Goal: Transaction & Acquisition: Purchase product/service

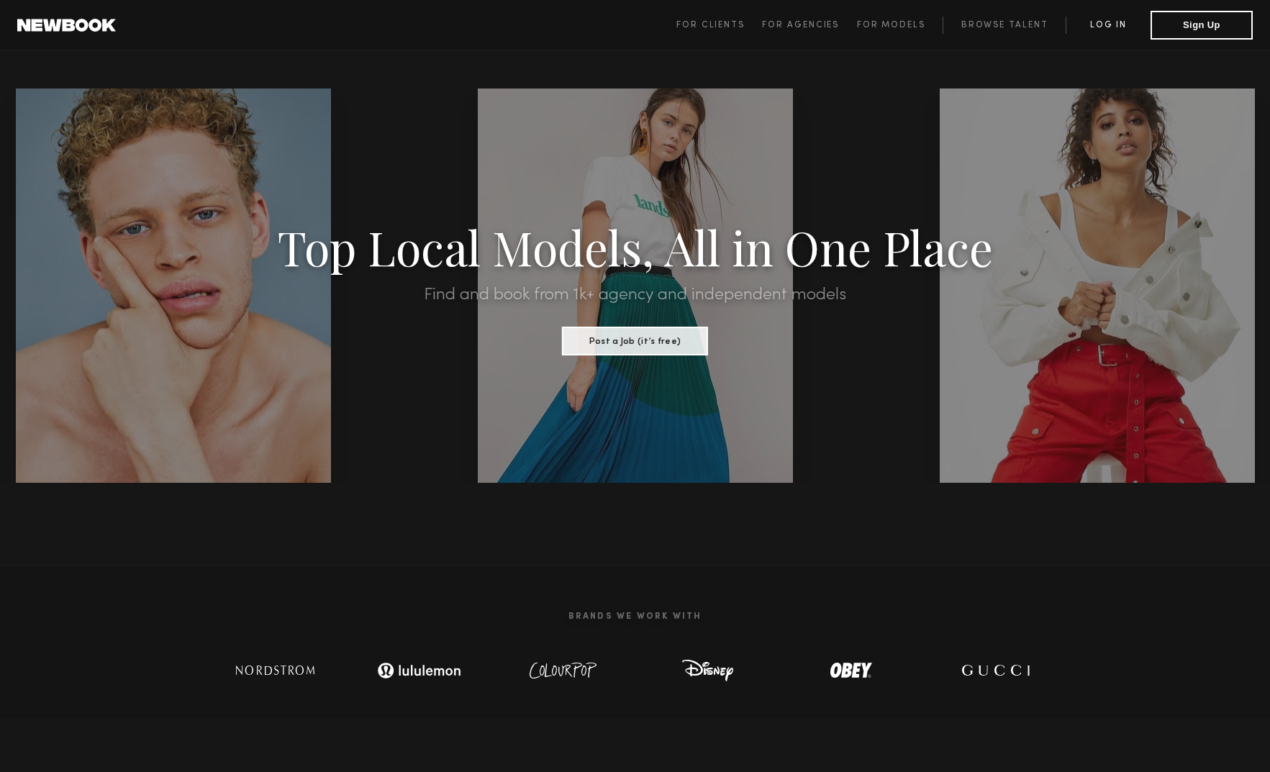
click at [1097, 22] on link "Log in" at bounding box center [1107, 25] width 85 height 17
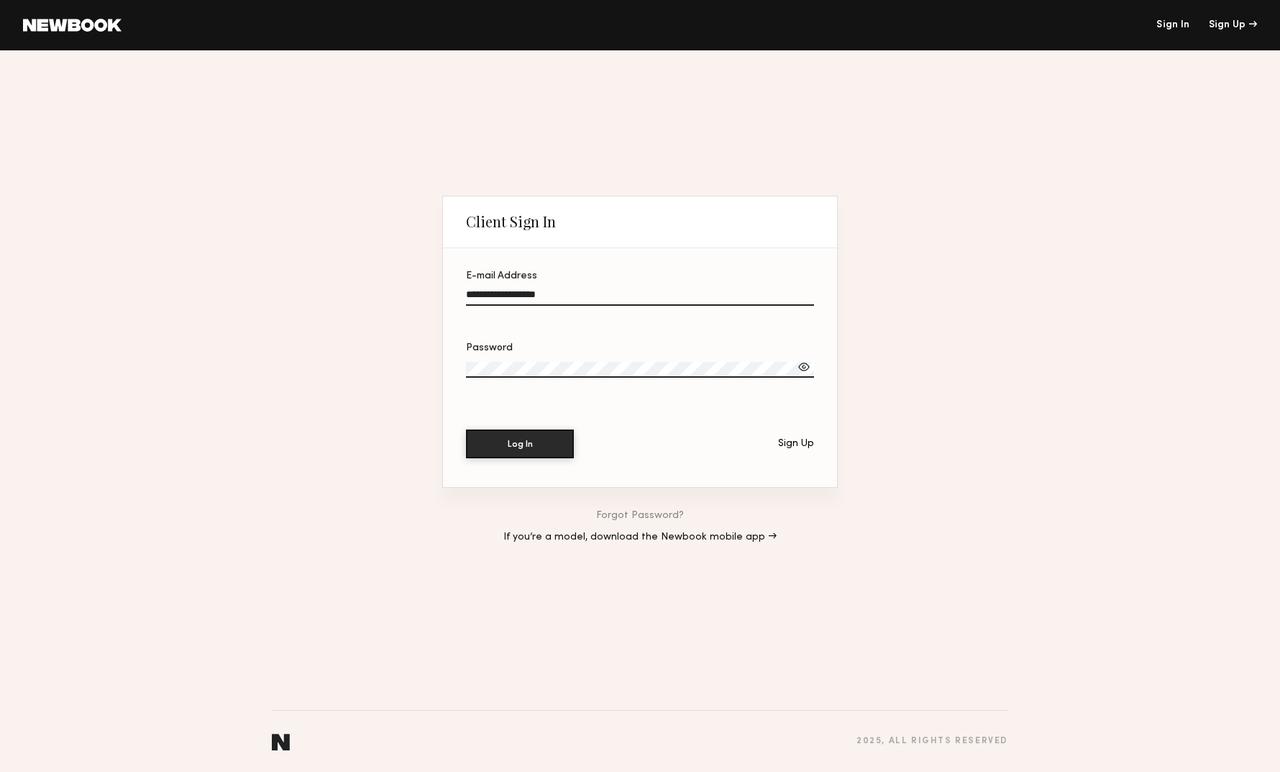
click at [543, 293] on input "E-mail Address" at bounding box center [640, 297] width 348 height 17
click at [519, 440] on button "Log In" at bounding box center [520, 443] width 108 height 29
click at [560, 279] on label "**********" at bounding box center [640, 295] width 348 height 49
click at [560, 289] on input "**********" at bounding box center [640, 297] width 348 height 17
click at [558, 294] on input "**********" at bounding box center [640, 297] width 348 height 17
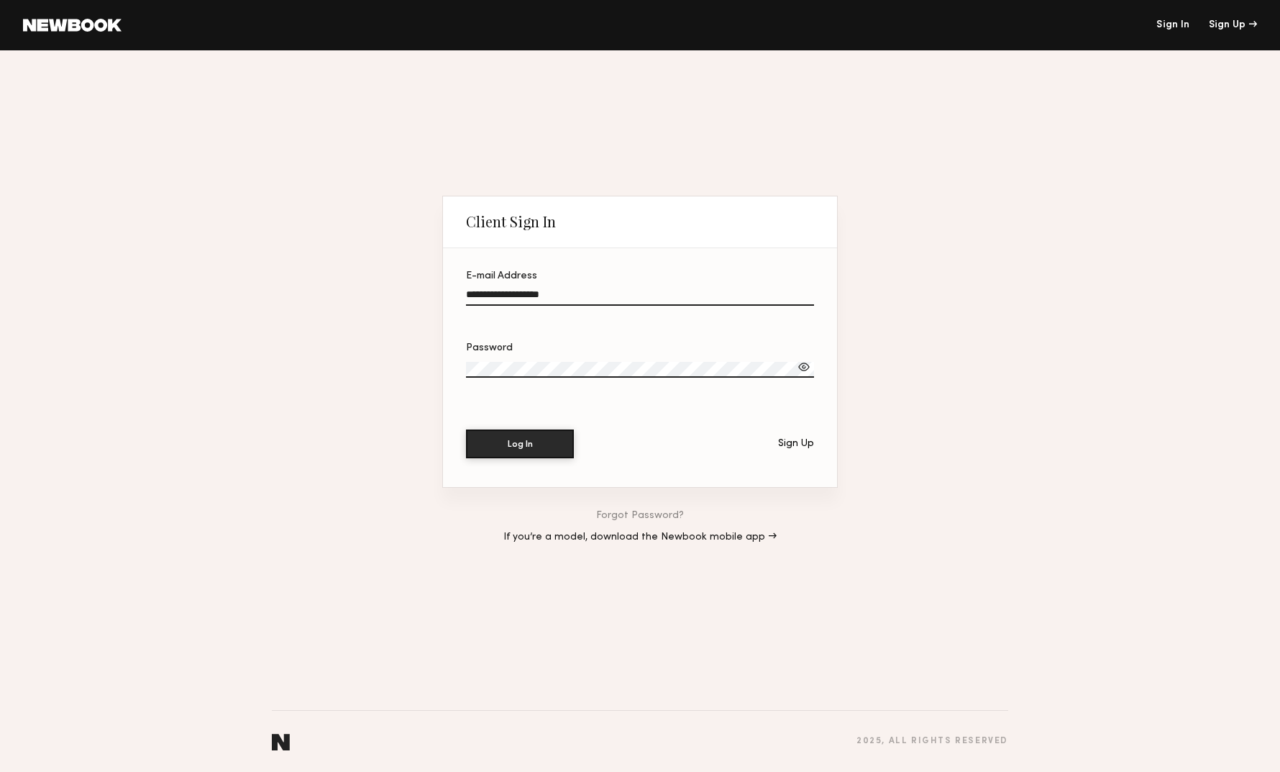
click at [526, 299] on input "**********" at bounding box center [640, 297] width 348 height 17
paste input "email"
type input "**********"
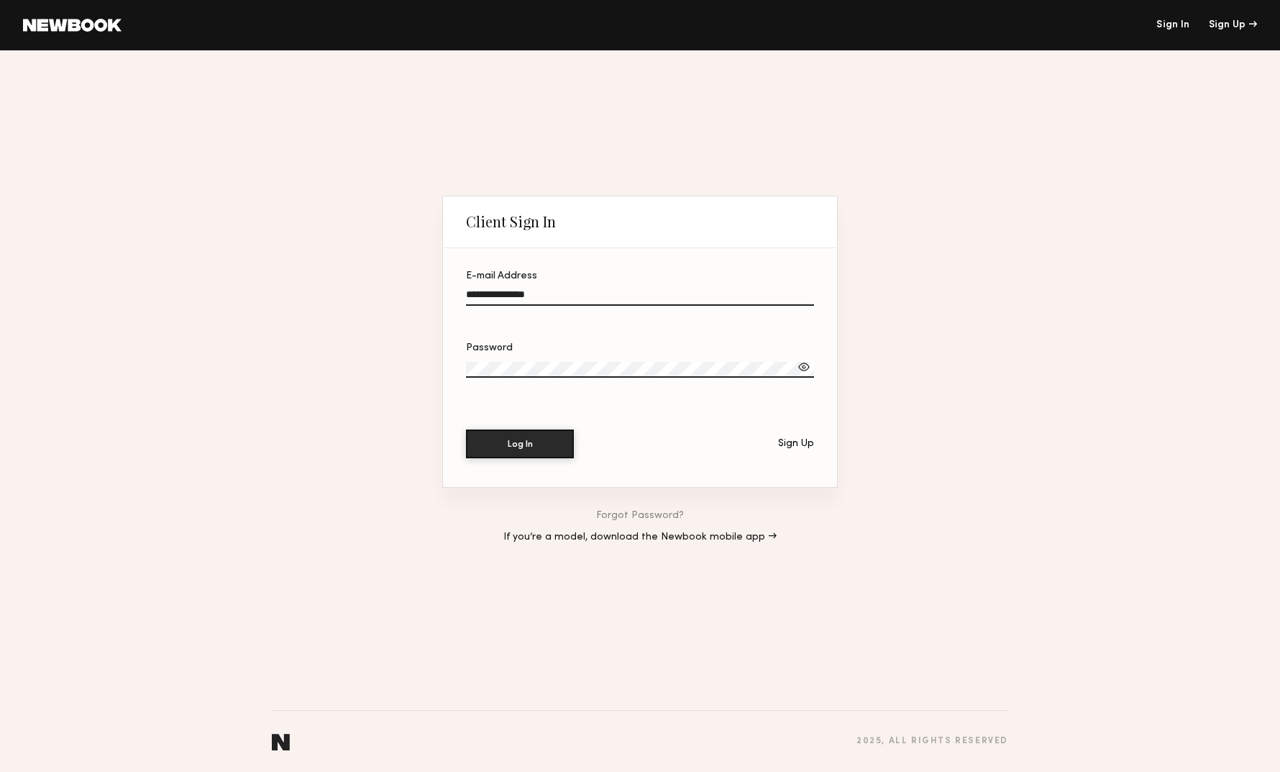
click at [523, 362] on label "Password" at bounding box center [640, 367] width 348 height 49
click at [524, 362] on label "Password" at bounding box center [640, 367] width 348 height 49
click at [804, 370] on div at bounding box center [804, 367] width 14 height 14
click at [521, 447] on button "Log In" at bounding box center [520, 443] width 108 height 29
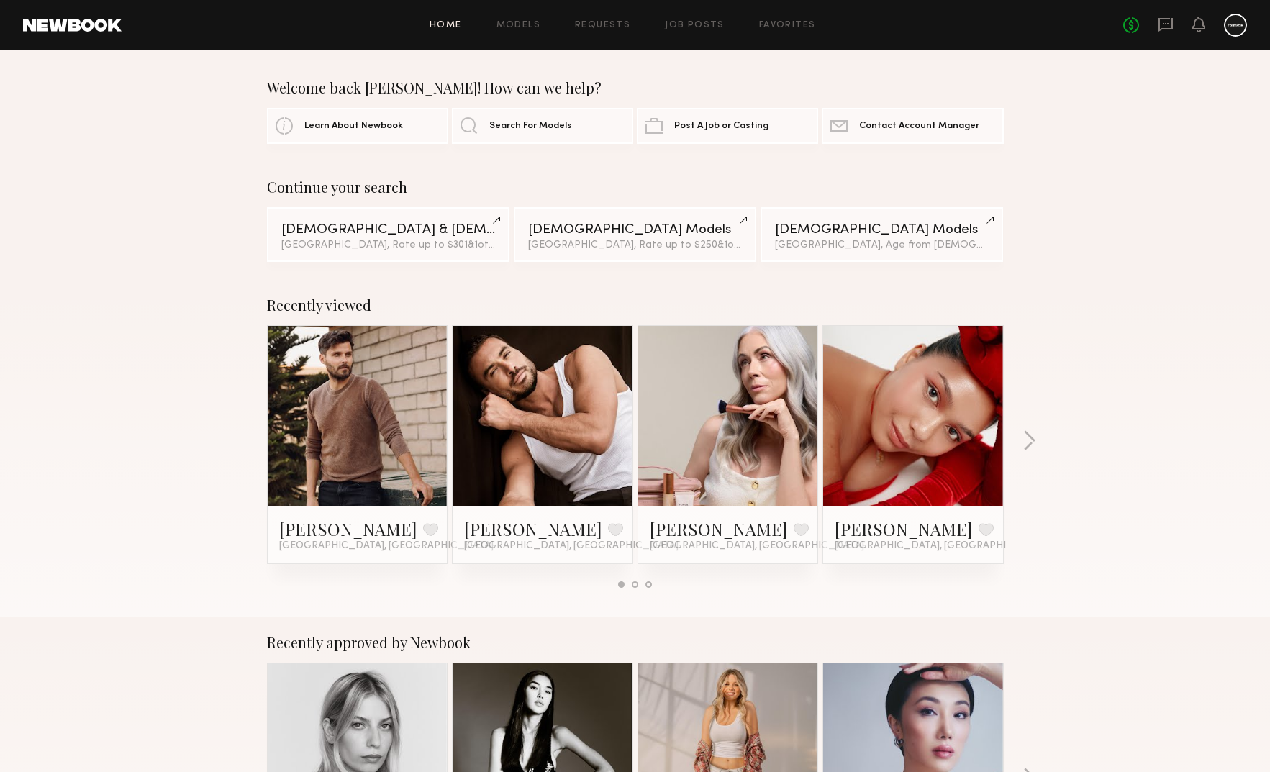
click at [1238, 25] on div at bounding box center [1235, 25] width 23 height 23
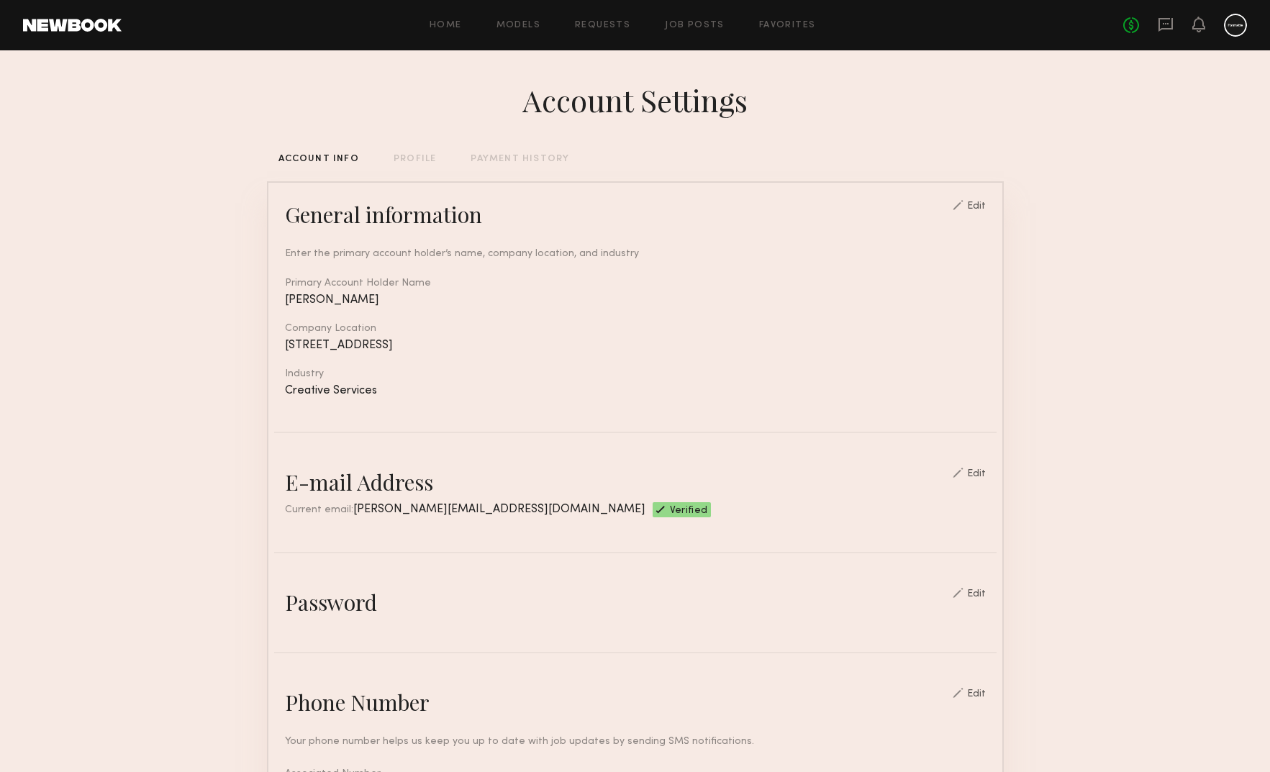
click at [522, 159] on div "PAYMENT HISTORY" at bounding box center [519, 159] width 99 height 9
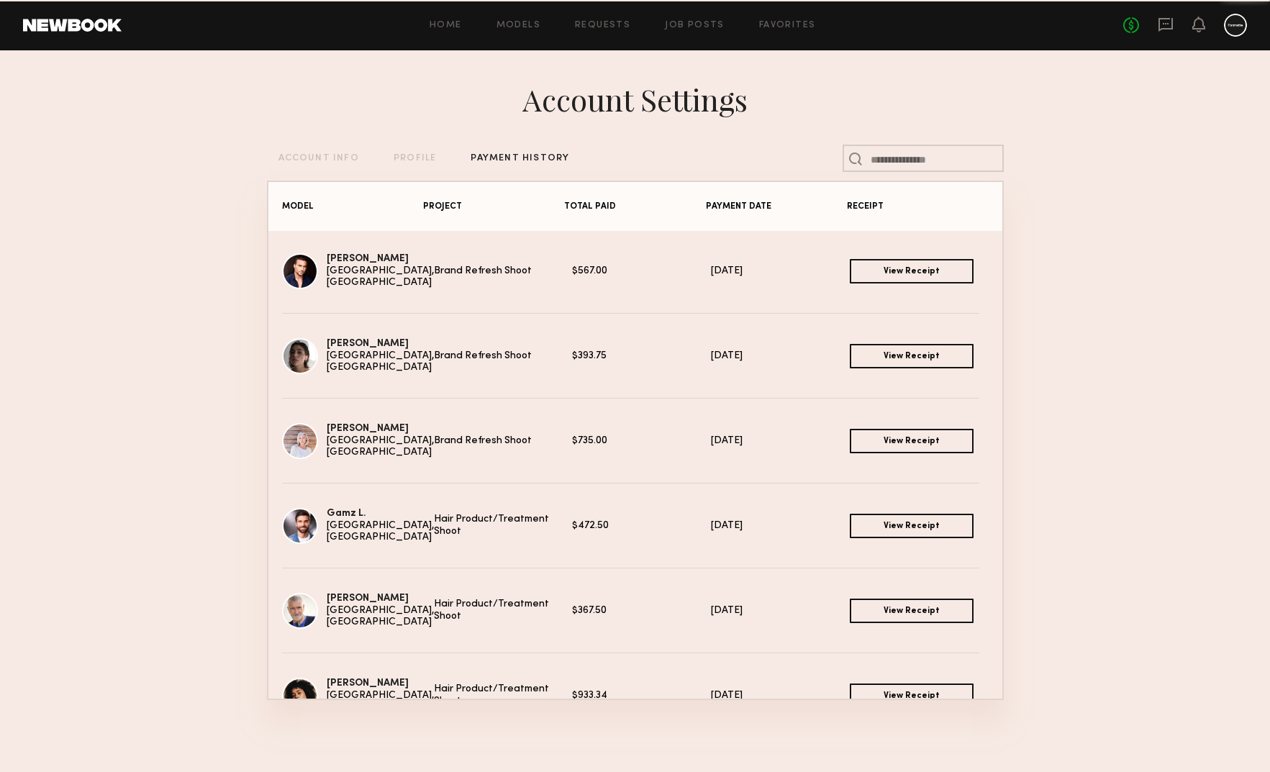
scroll to position [578, 0]
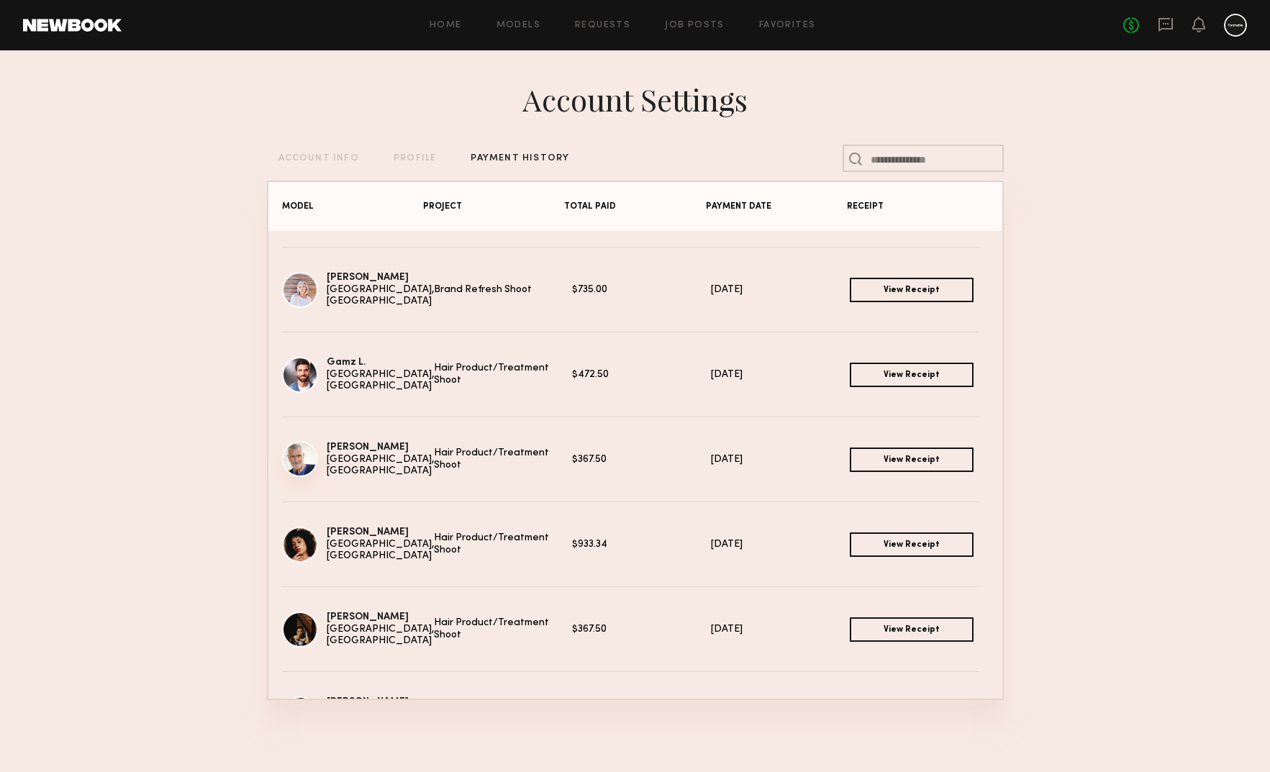
click at [301, 463] on img at bounding box center [300, 459] width 36 height 36
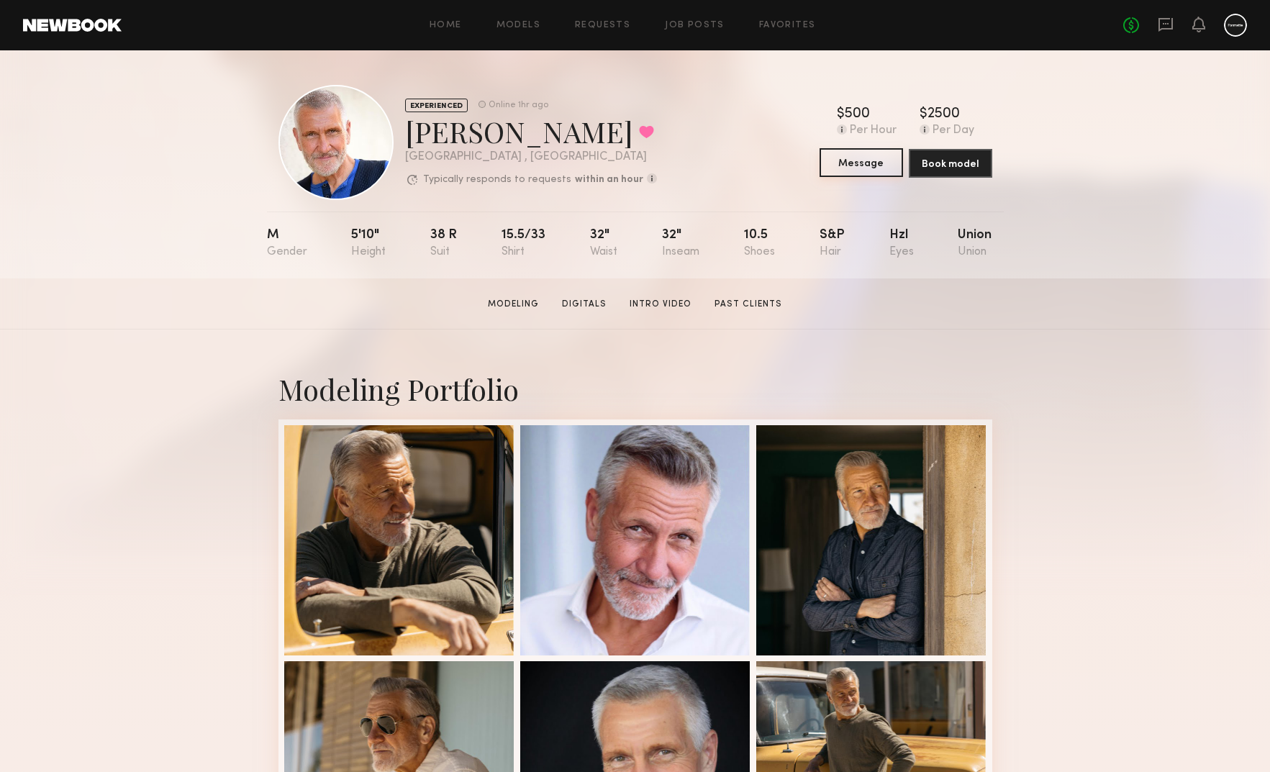
click at [881, 160] on button "Message" at bounding box center [860, 162] width 83 height 29
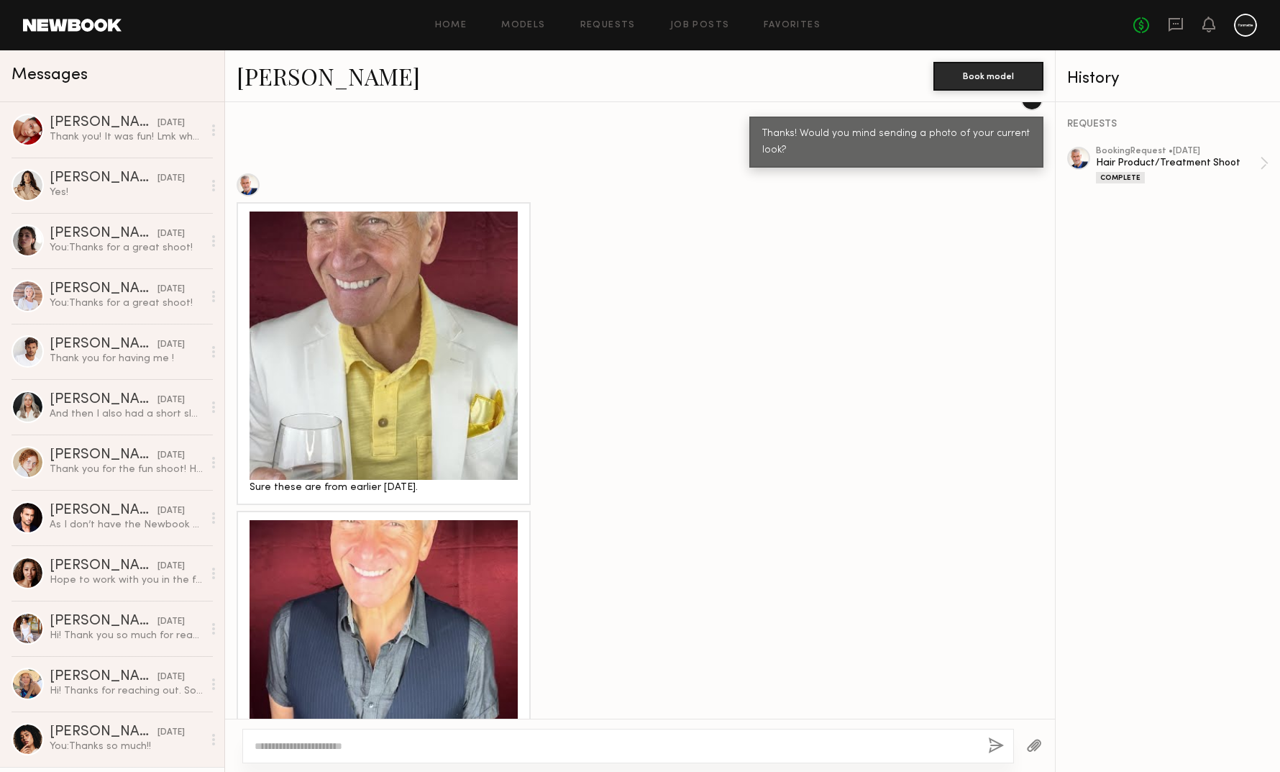
scroll to position [636, 0]
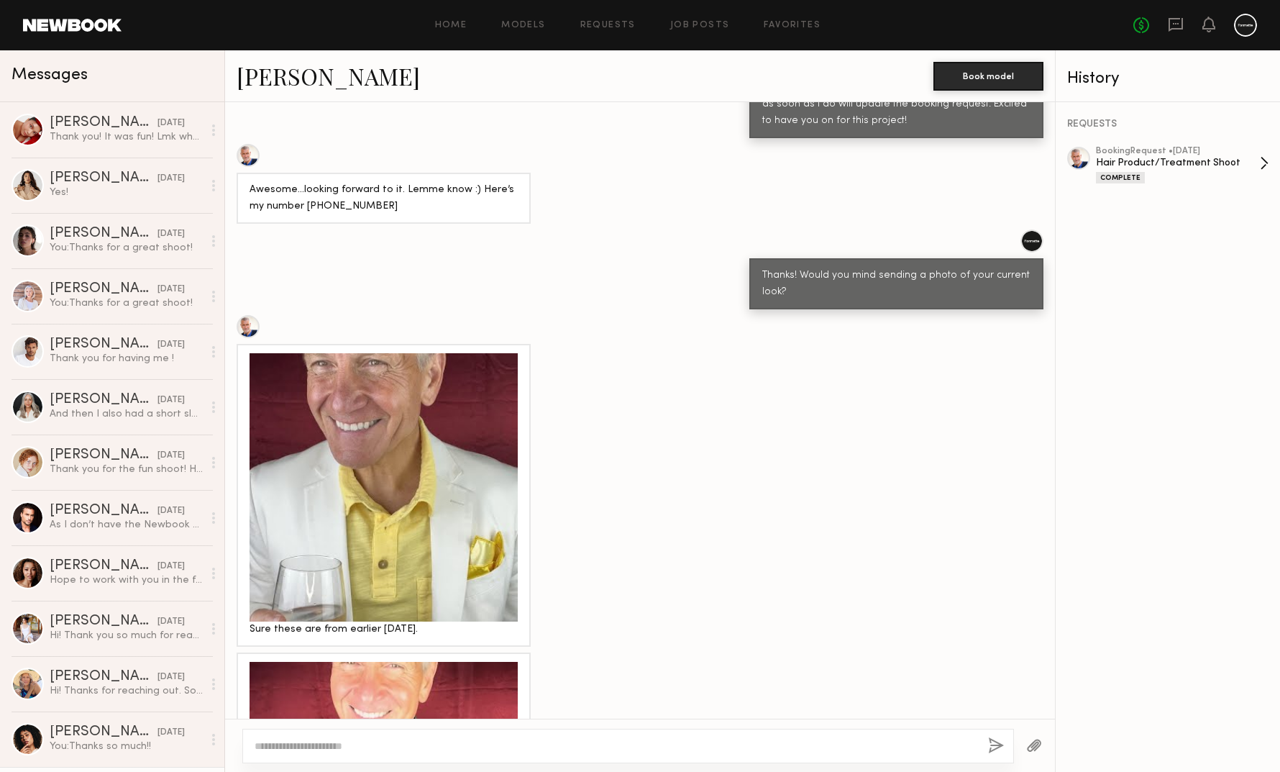
click at [1209, 163] on div "Hair Product/Treatment Shoot" at bounding box center [1178, 163] width 164 height 14
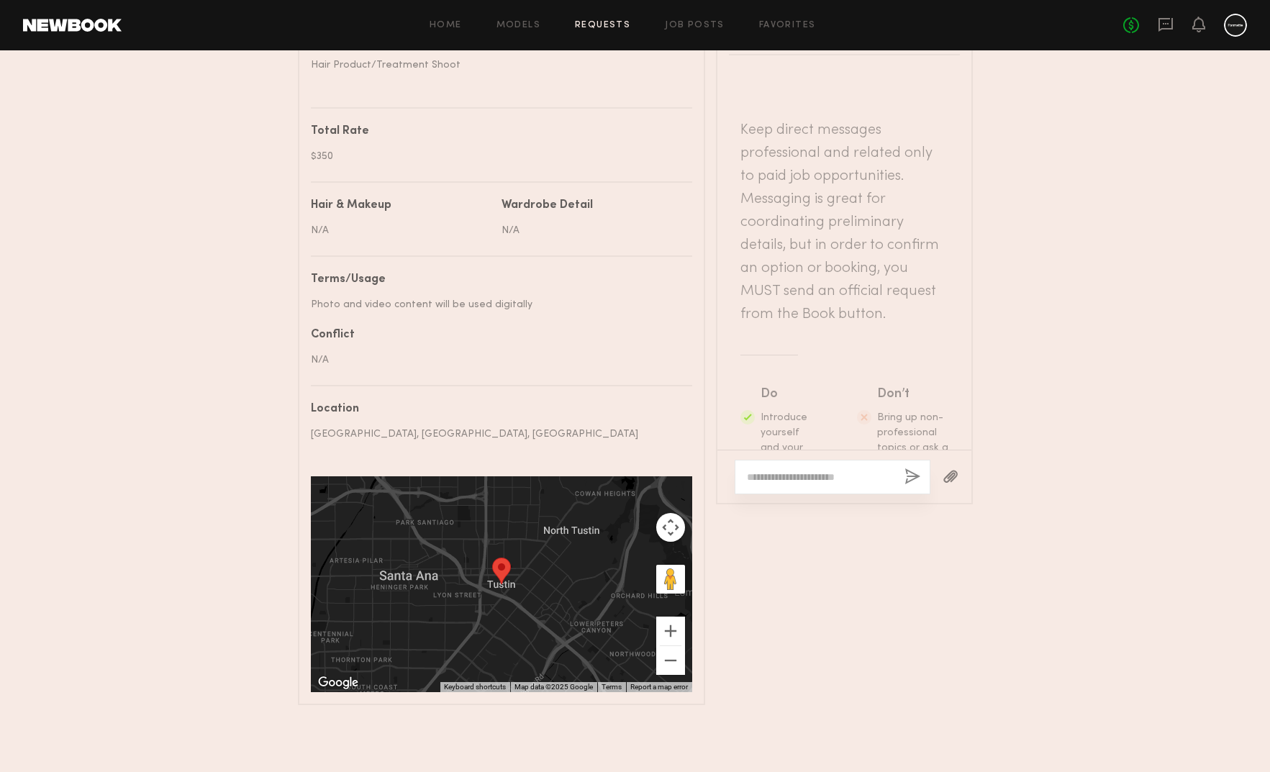
scroll to position [799, 0]
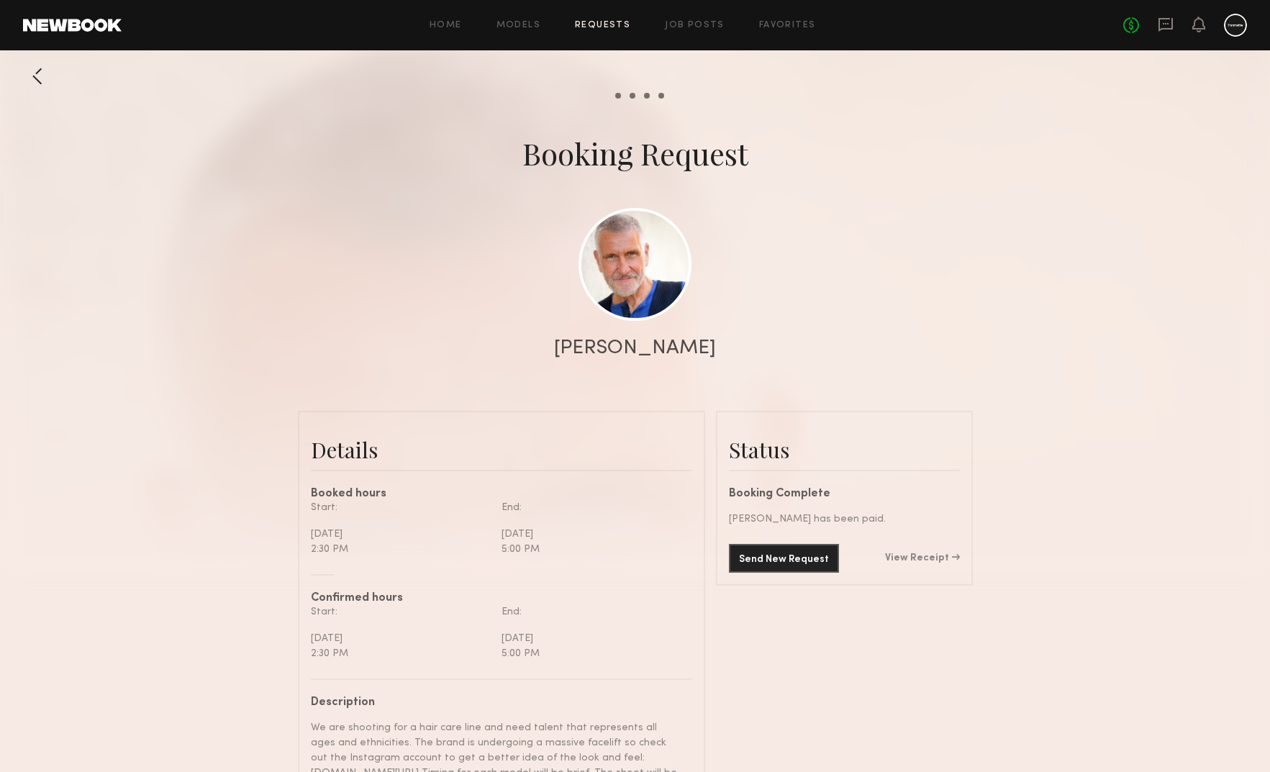
click at [518, 19] on div "Home Models Requests Job Posts Favorites Sign Out No fees up to $5,000" at bounding box center [684, 25] width 1125 height 23
click at [517, 21] on link "Models" at bounding box center [518, 25] width 44 height 9
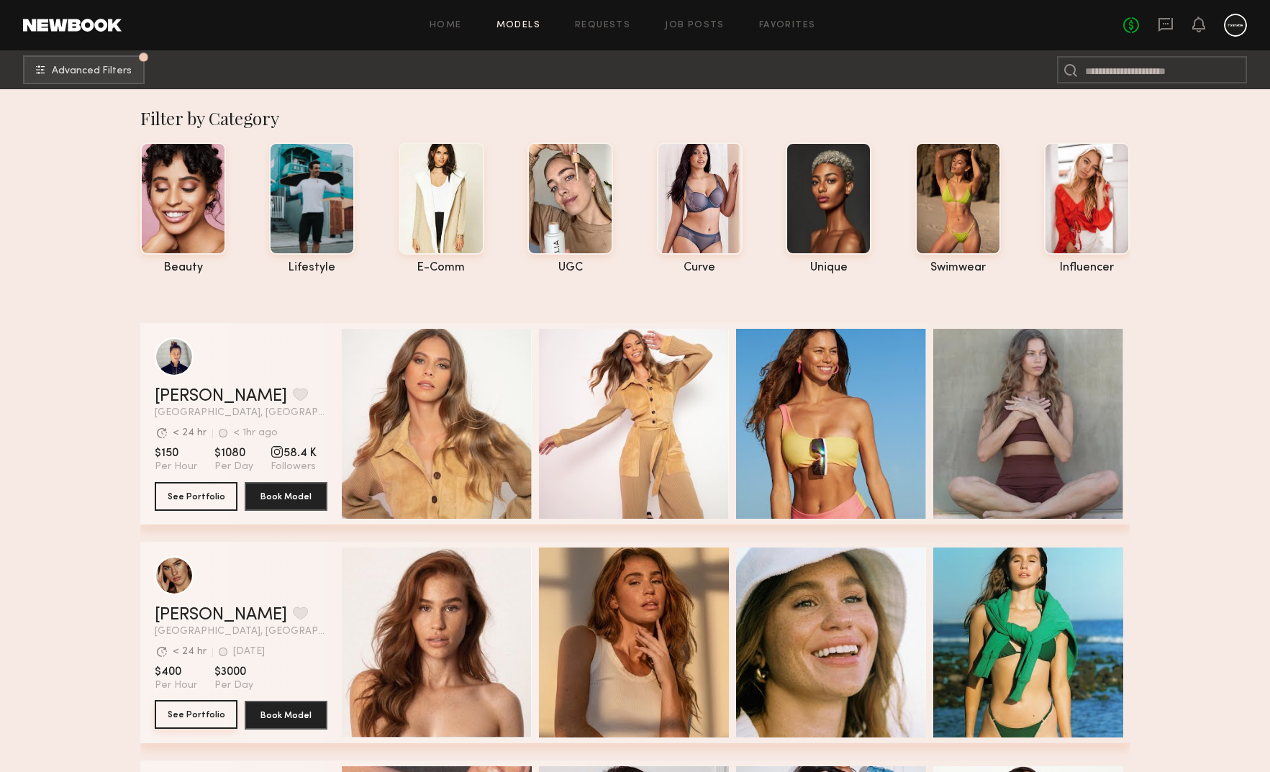
click at [191, 717] on button "See Portfolio" at bounding box center [196, 714] width 83 height 29
click at [184, 499] on button "See Portfolio" at bounding box center [196, 495] width 83 height 29
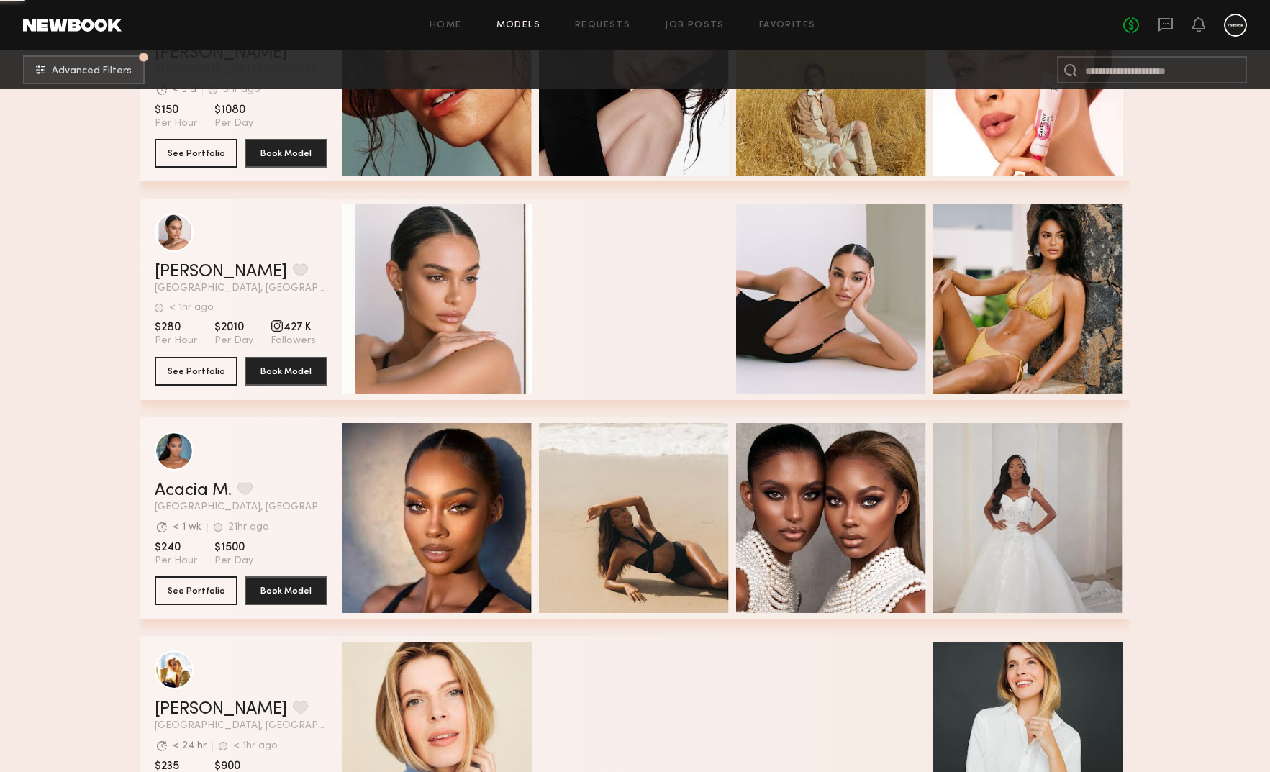
scroll to position [9602, 0]
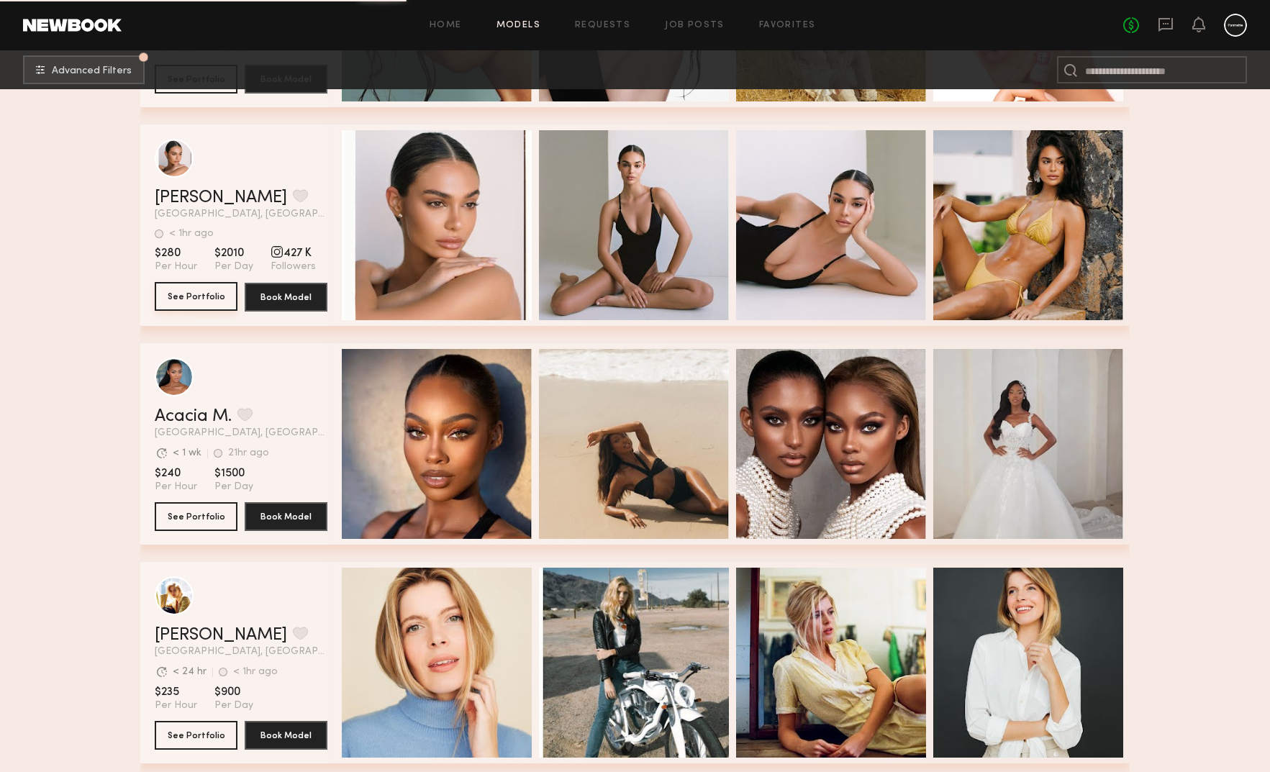
click at [178, 302] on button "See Portfolio" at bounding box center [196, 296] width 83 height 29
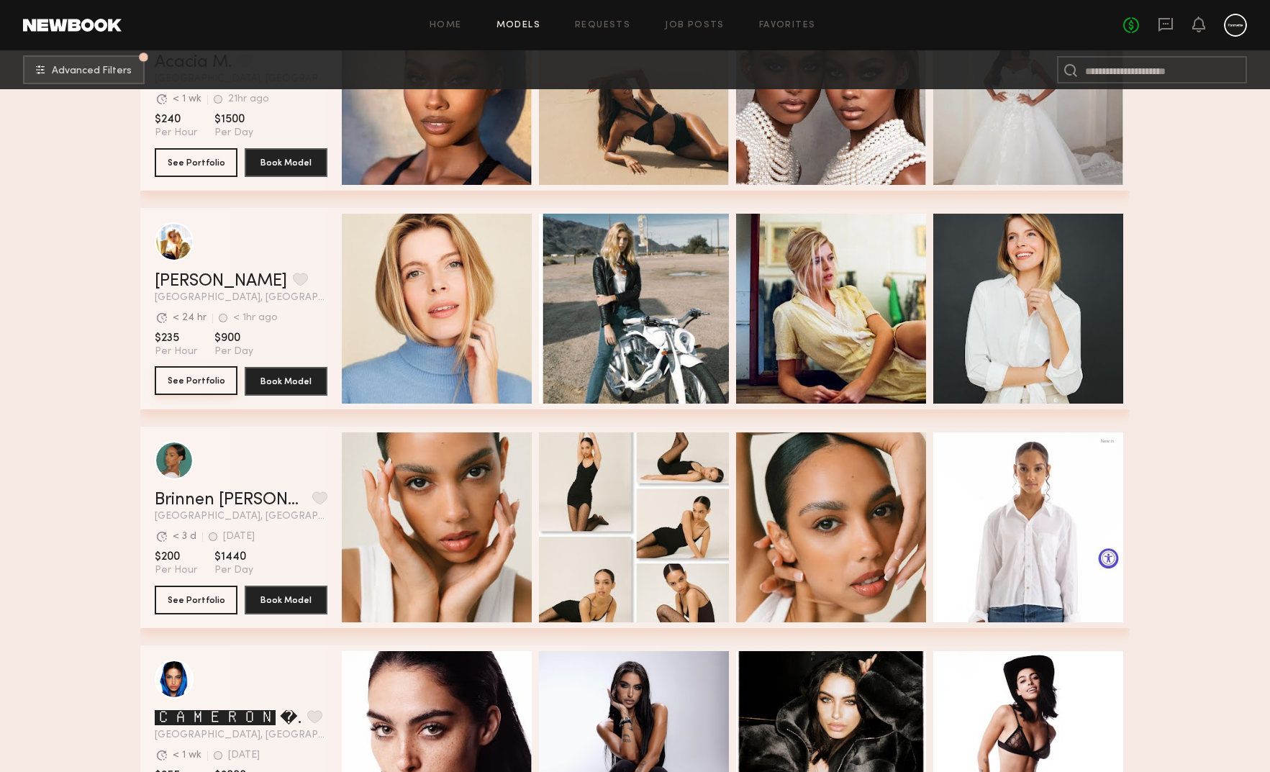
click at [192, 373] on button "See Portfolio" at bounding box center [196, 380] width 83 height 29
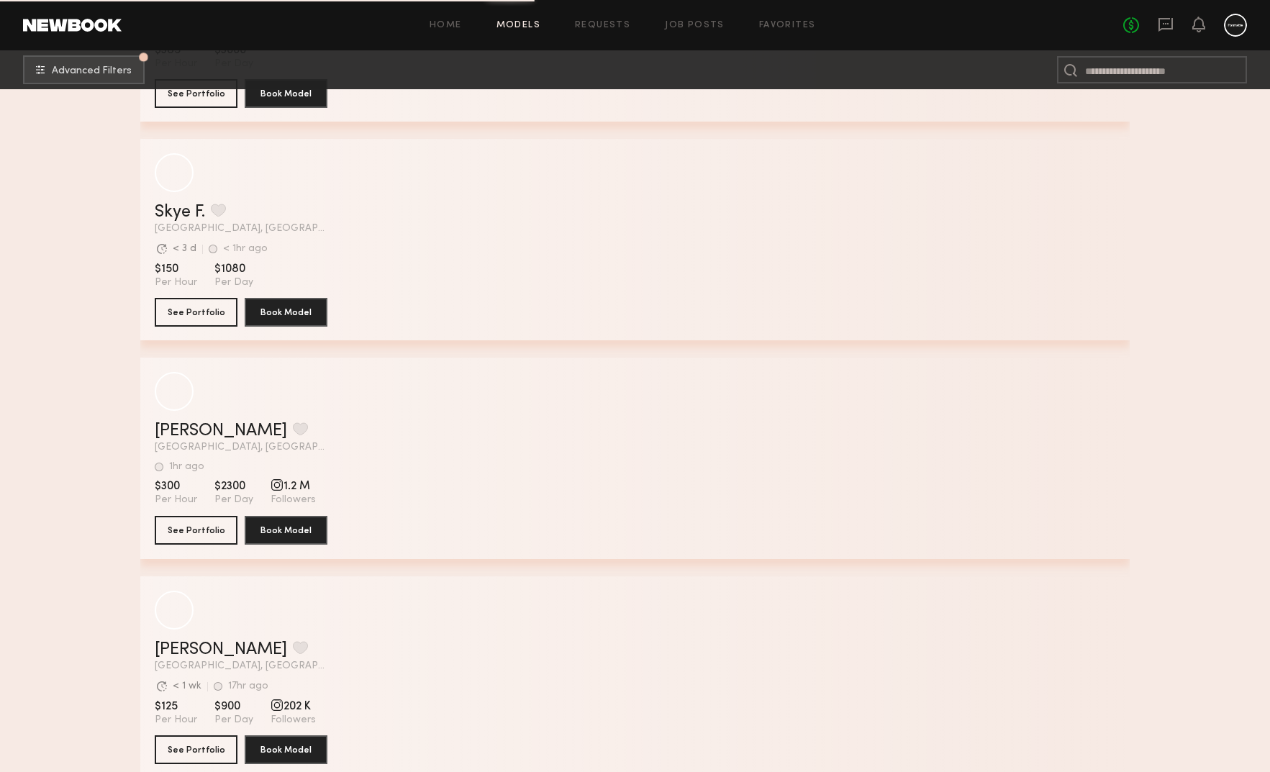
scroll to position [20199, 0]
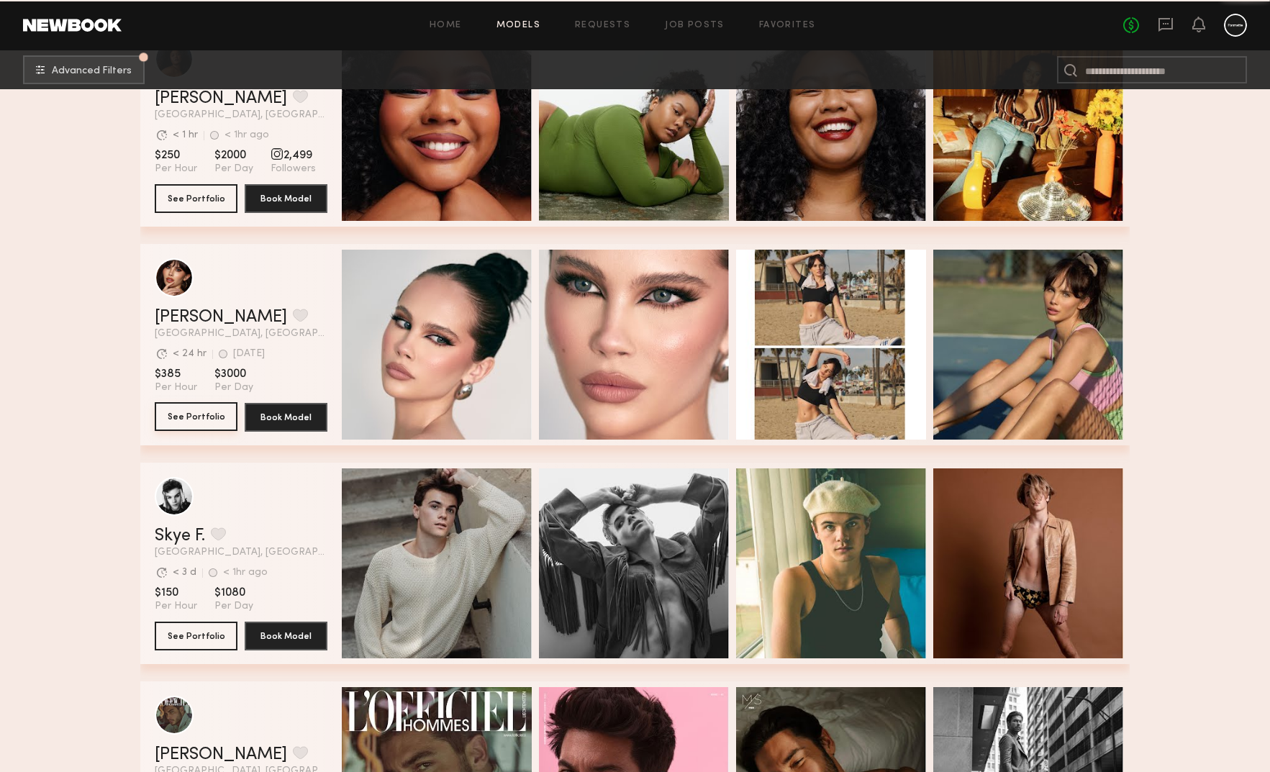
click at [199, 424] on button "See Portfolio" at bounding box center [196, 416] width 83 height 29
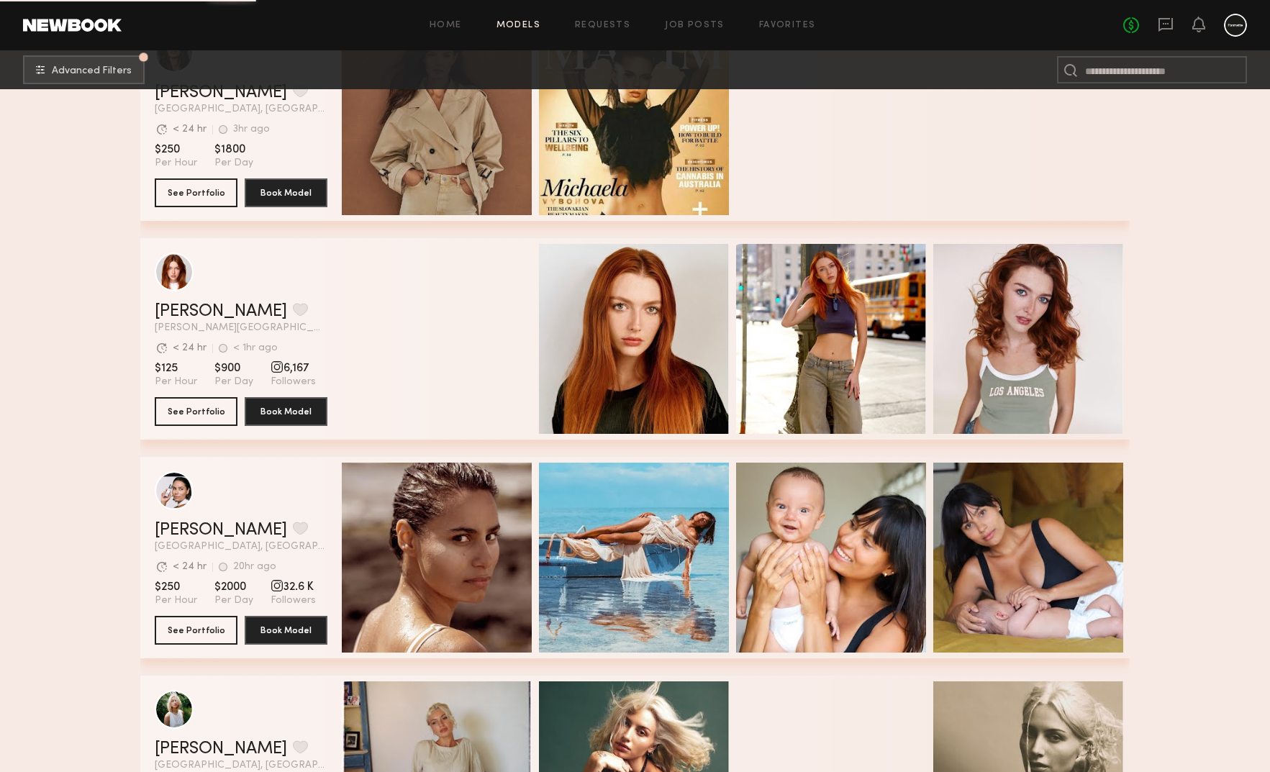
scroll to position [22829, 0]
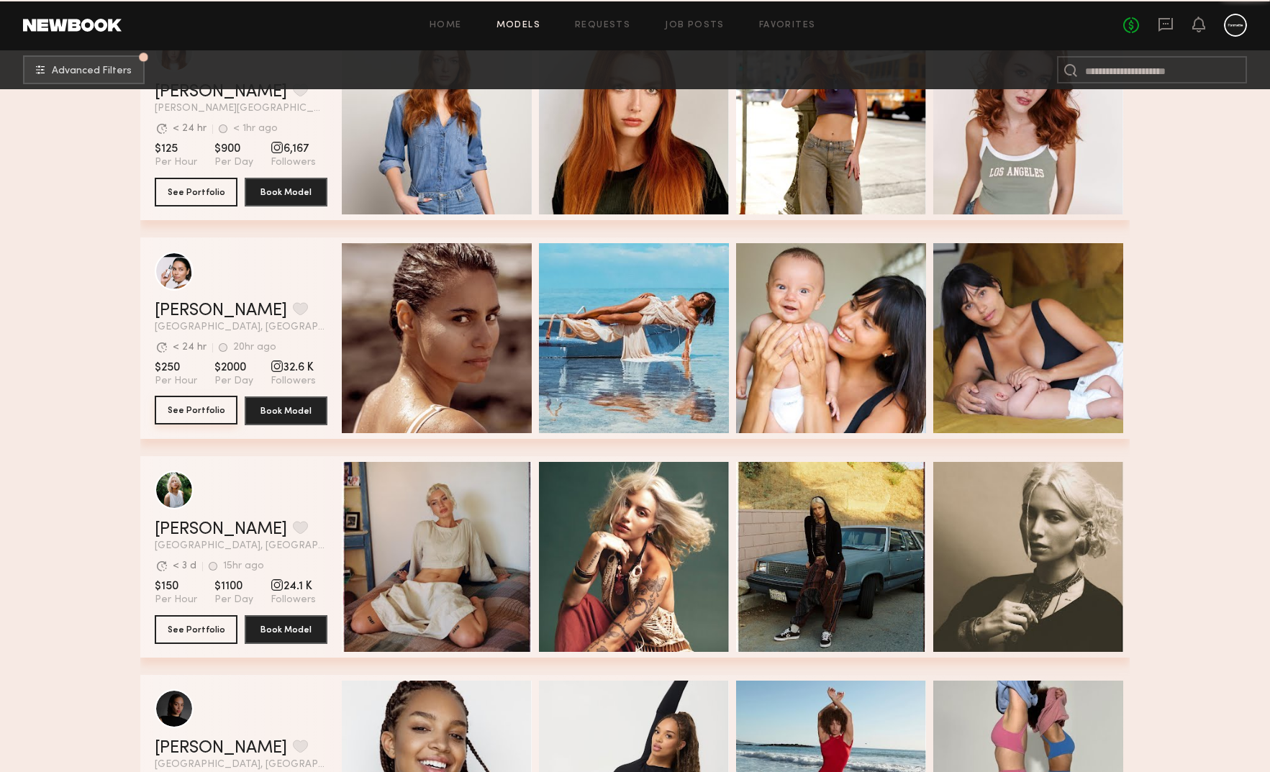
click at [193, 413] on button "See Portfolio" at bounding box center [196, 410] width 83 height 29
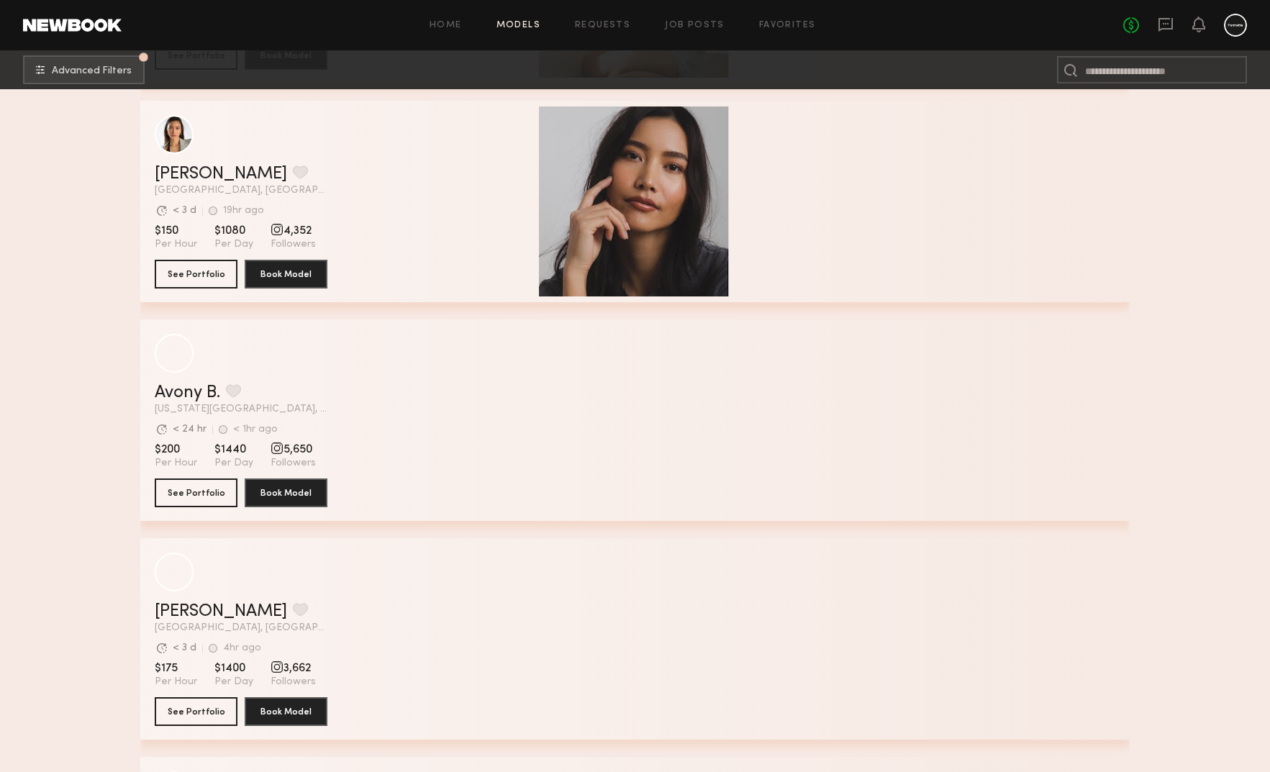
scroll to position [27088, 0]
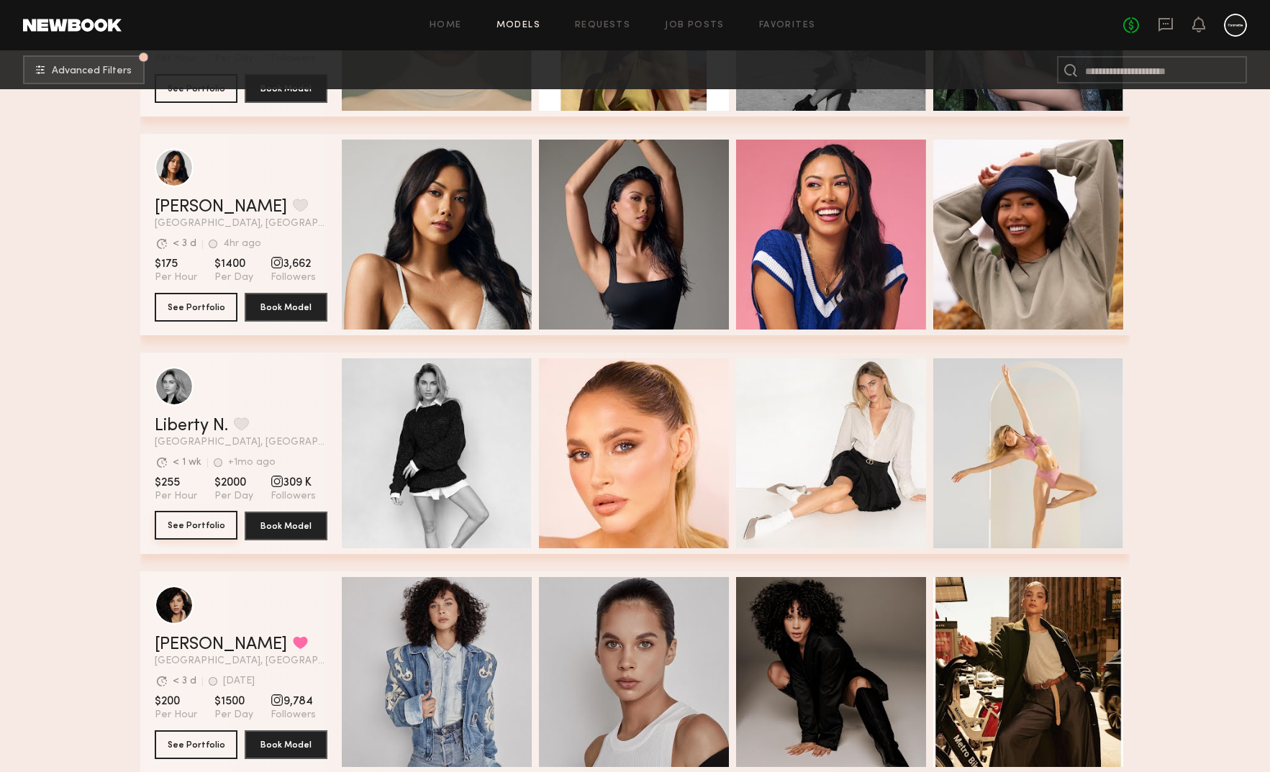
click at [201, 521] on button "See Portfolio" at bounding box center [196, 525] width 83 height 29
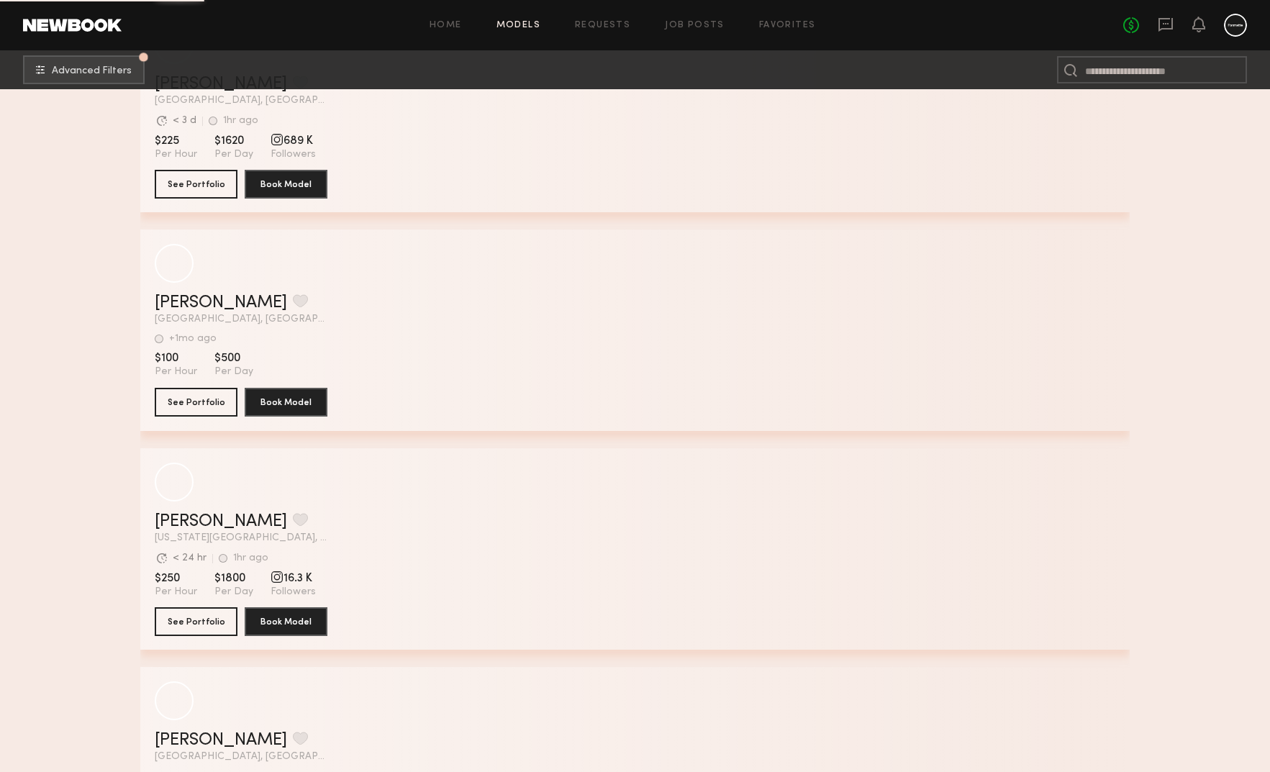
scroll to position [33085, 0]
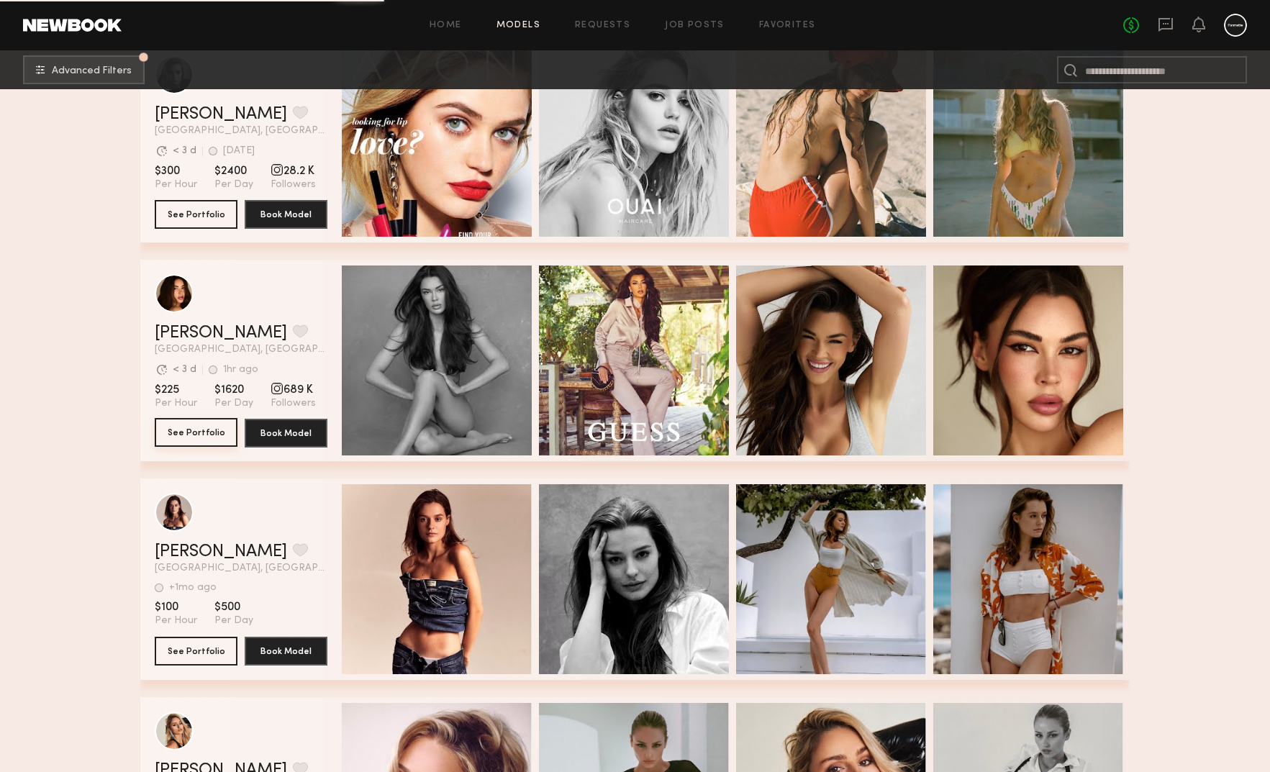
click at [196, 432] on button "See Portfolio" at bounding box center [196, 432] width 83 height 29
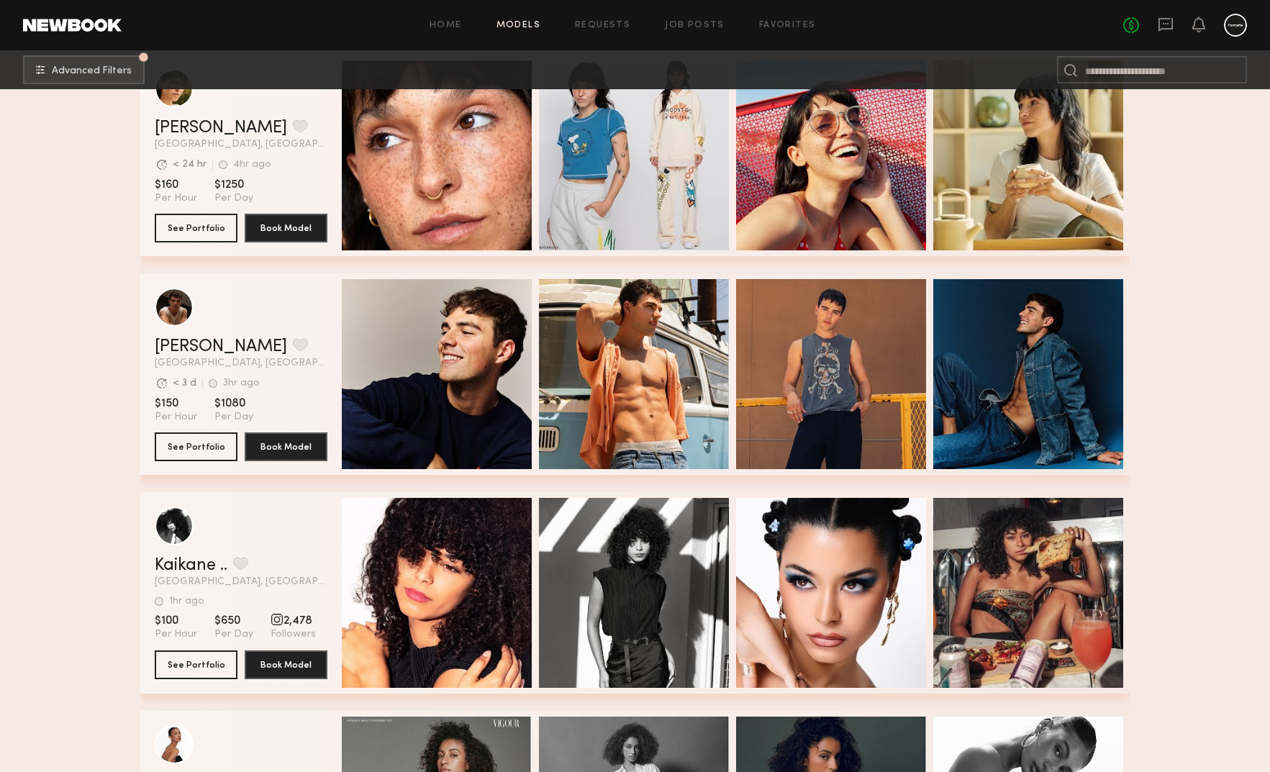
scroll to position [45930, 0]
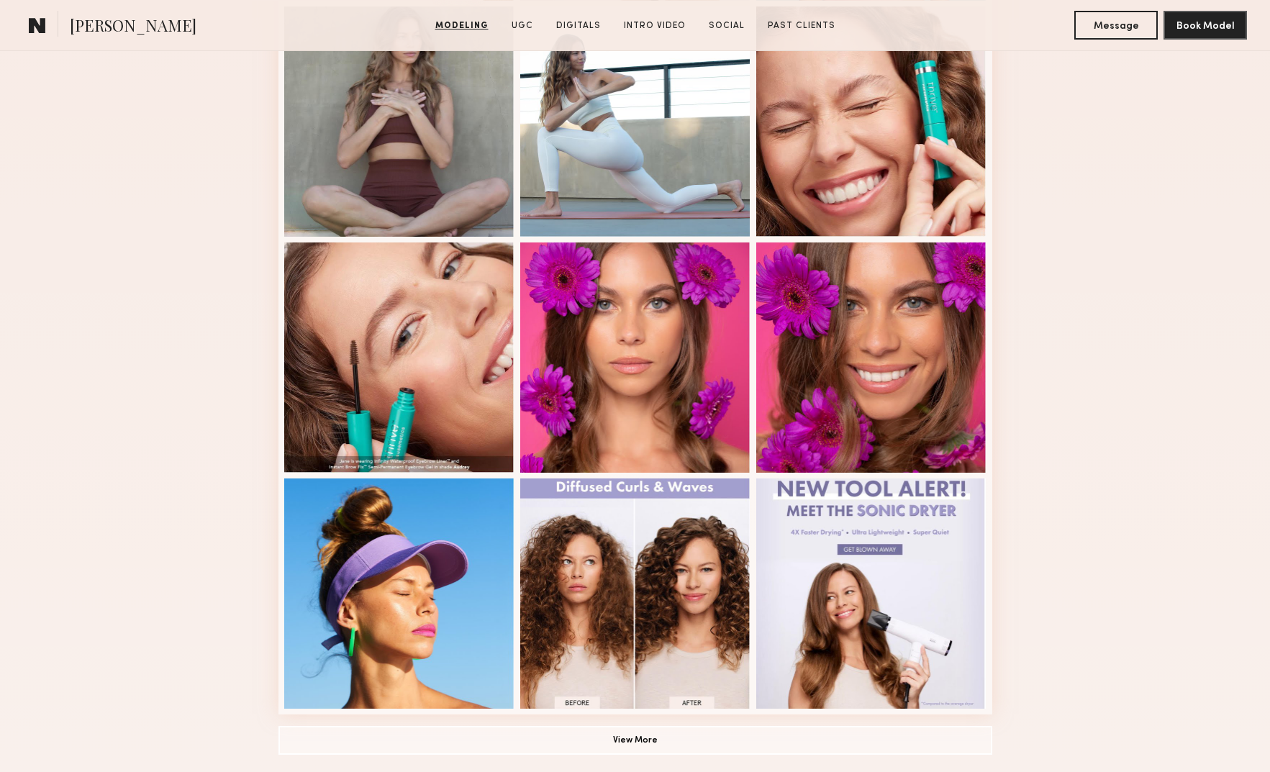
scroll to position [1034, 0]
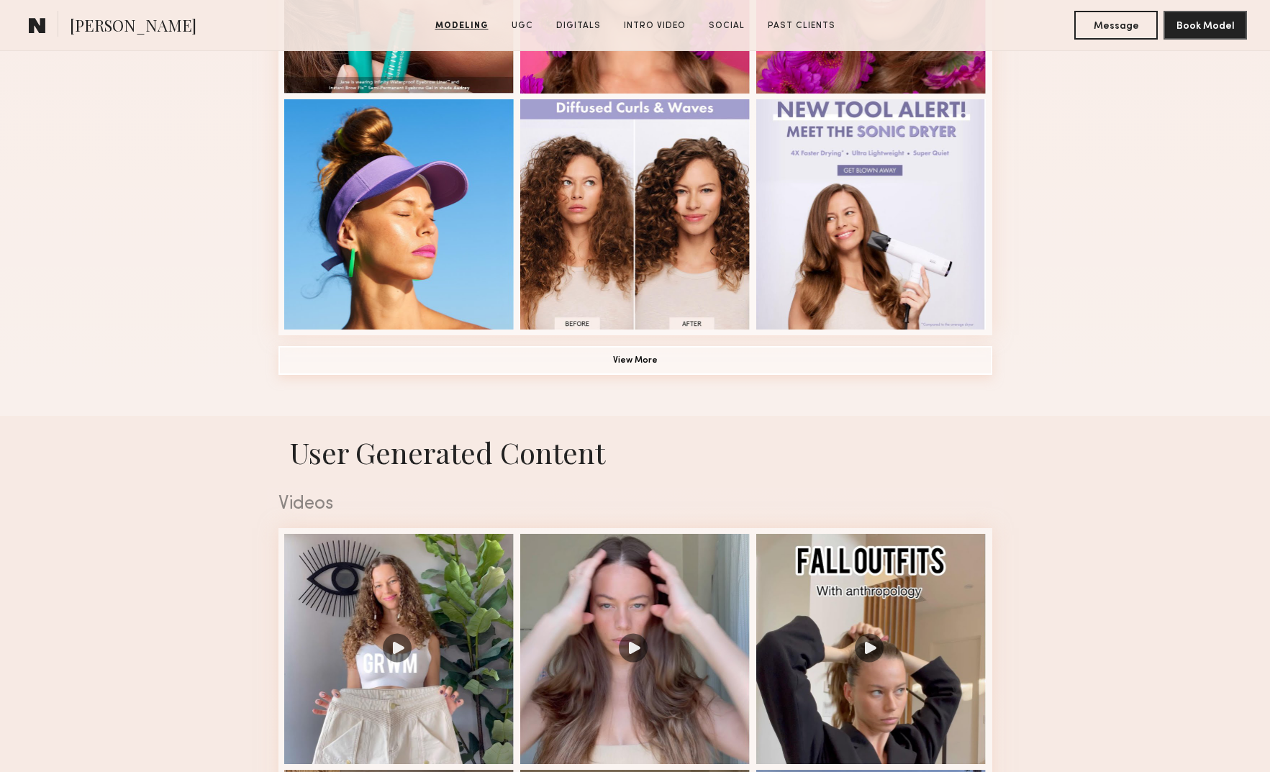
click at [578, 365] on button "View More" at bounding box center [635, 360] width 714 height 29
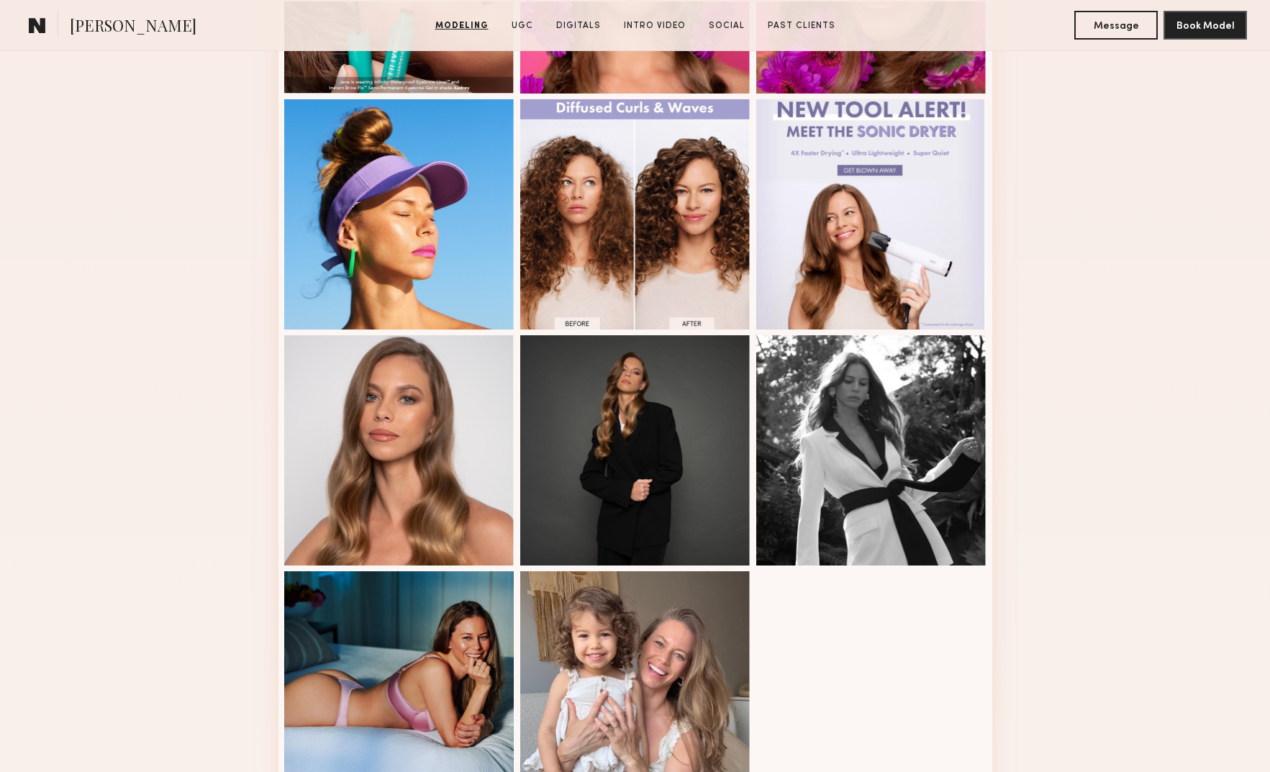
scroll to position [1339, 0]
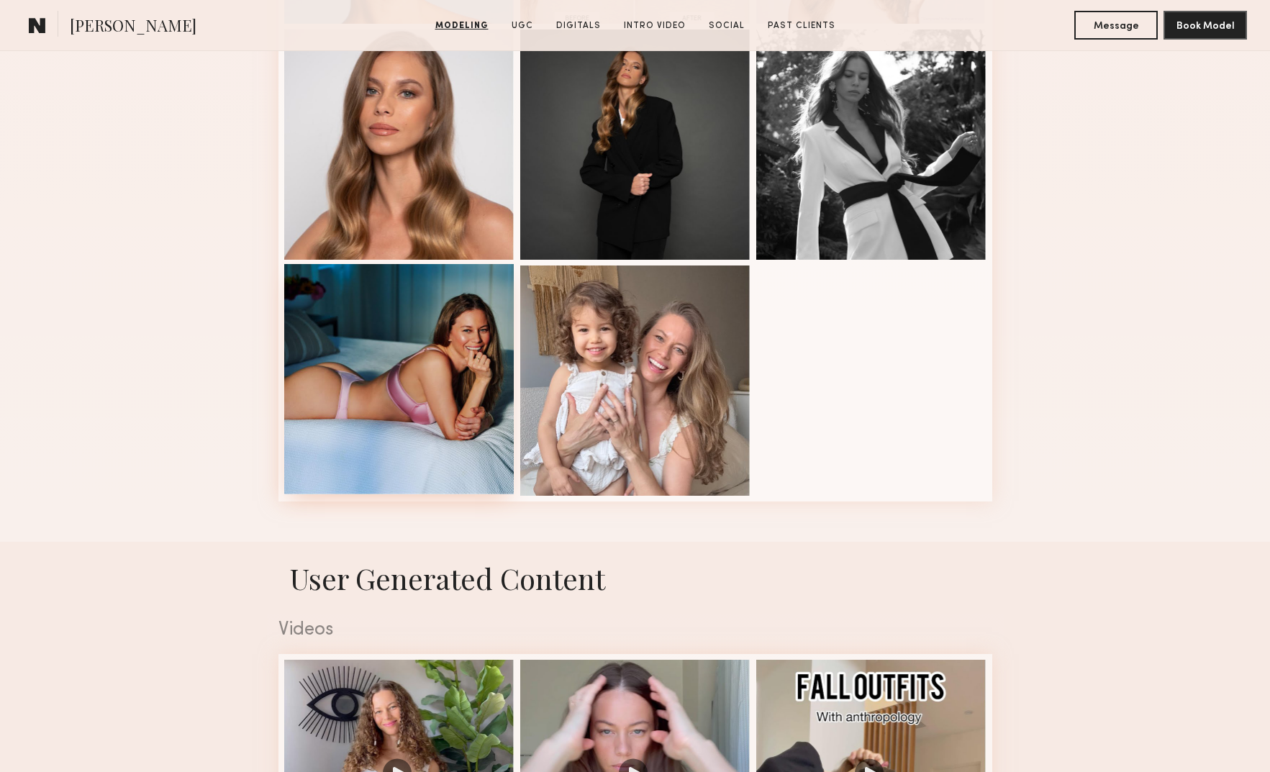
click at [355, 417] on div at bounding box center [399, 379] width 230 height 230
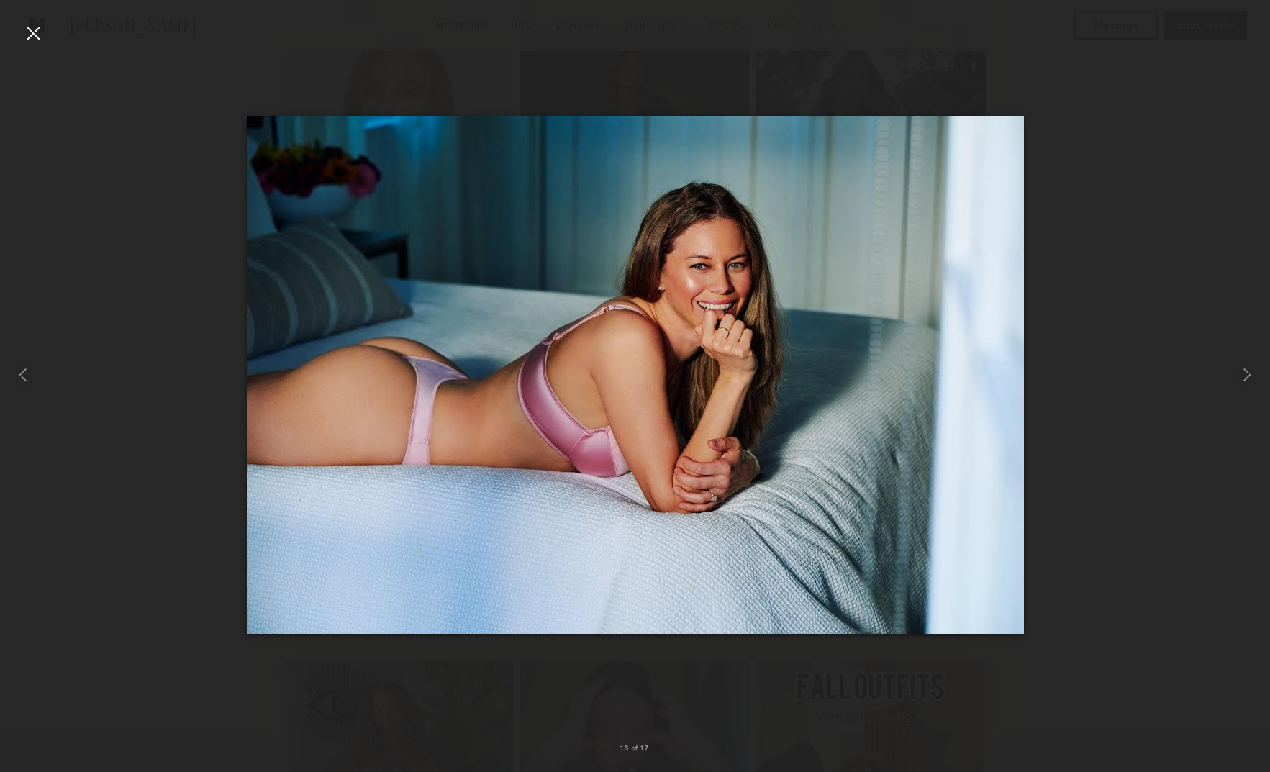
click at [32, 29] on div at bounding box center [33, 33] width 23 height 23
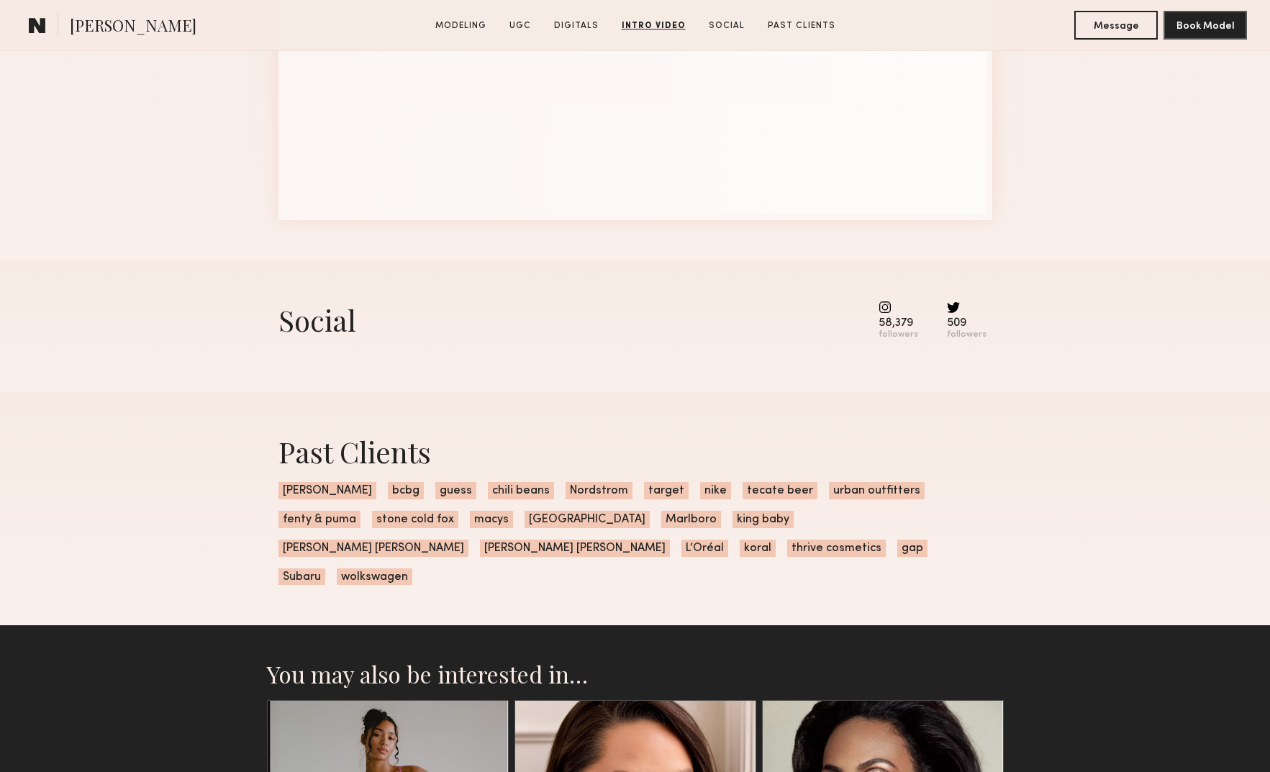
scroll to position [4258, 0]
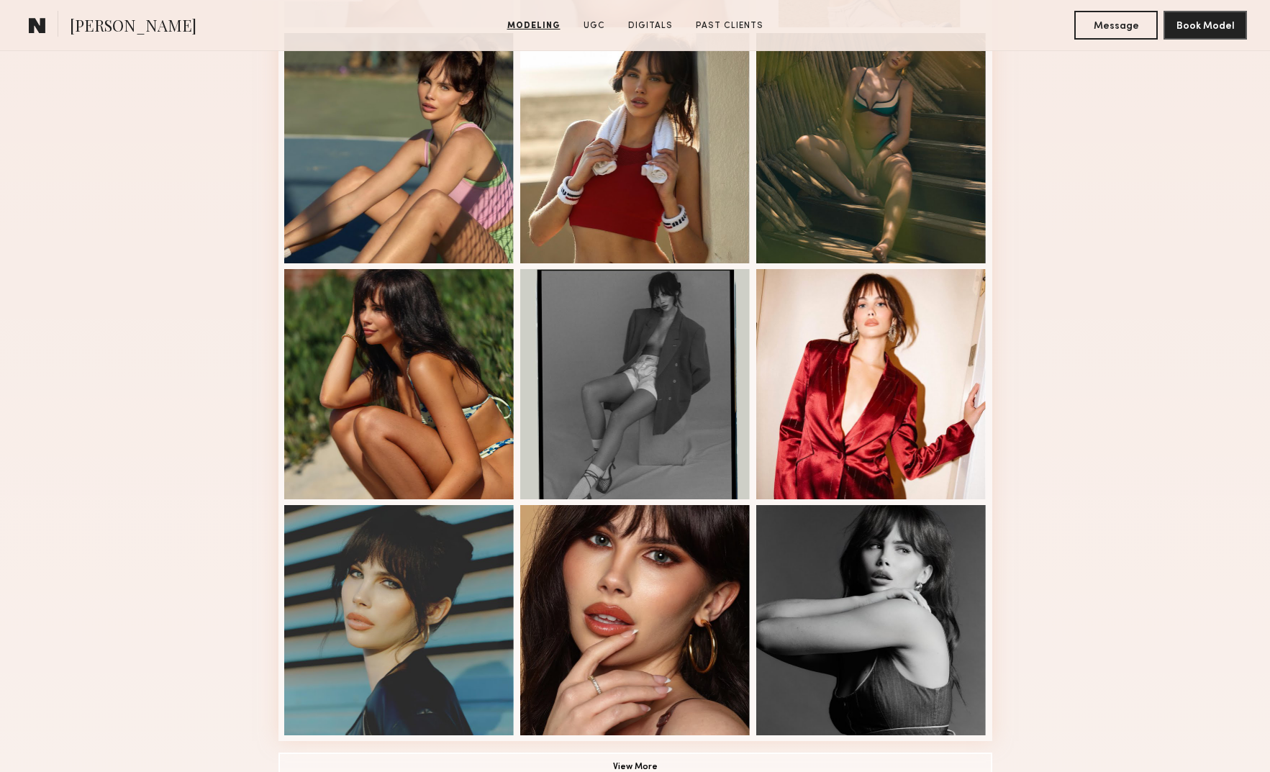
scroll to position [928, 0]
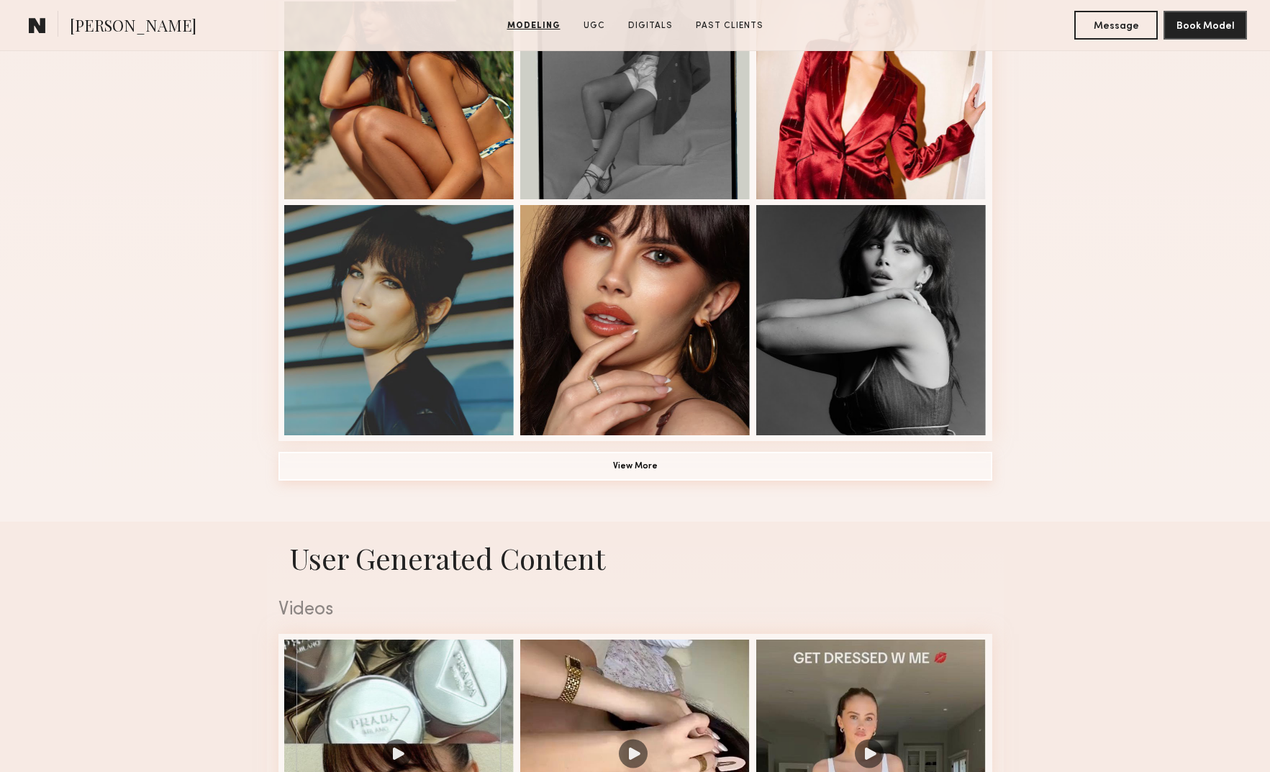
click at [555, 465] on button "View More" at bounding box center [635, 466] width 714 height 29
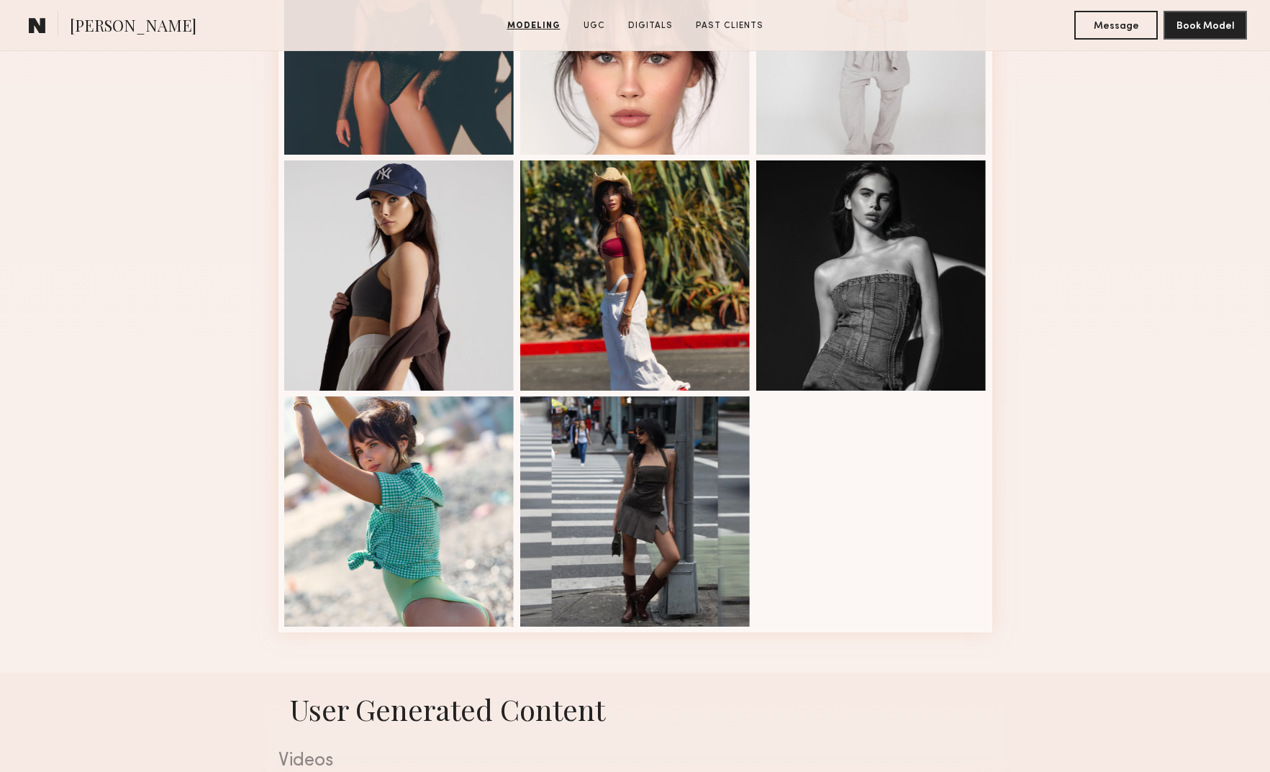
scroll to position [1690, 0]
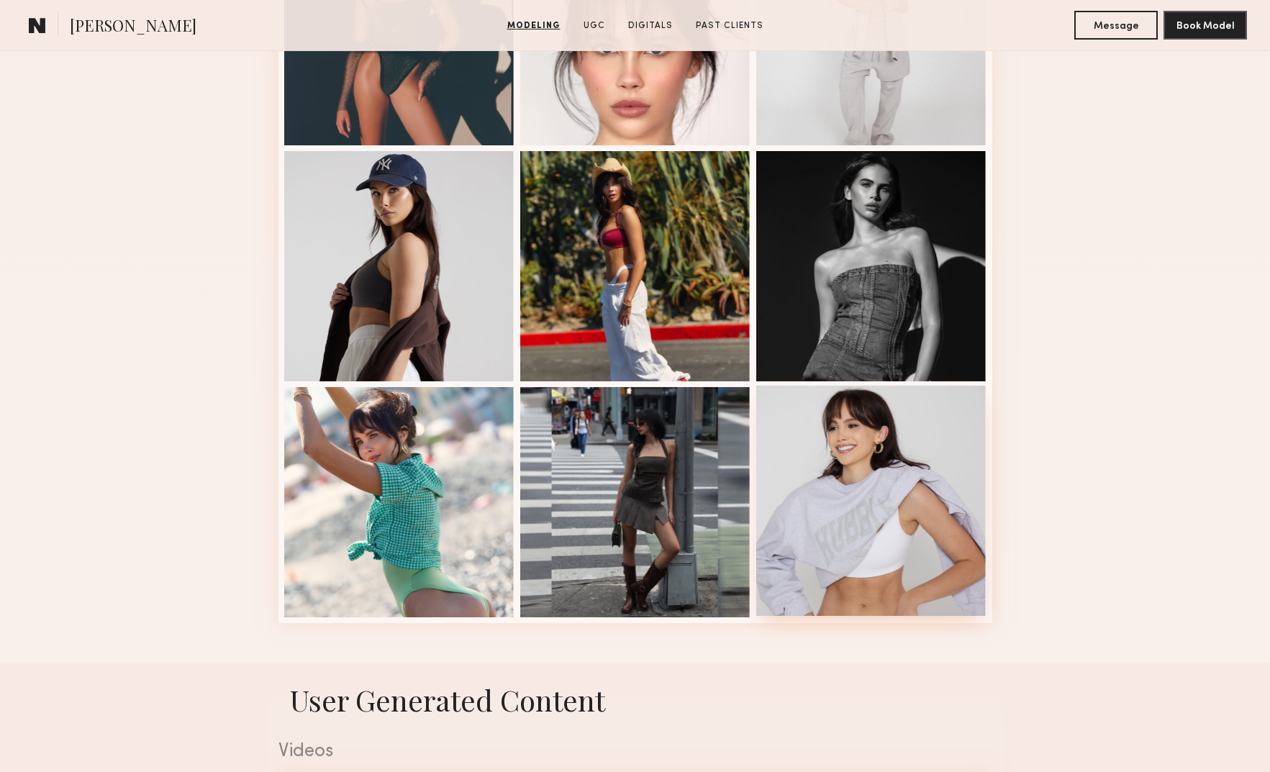
click at [926, 480] on div at bounding box center [871, 501] width 230 height 230
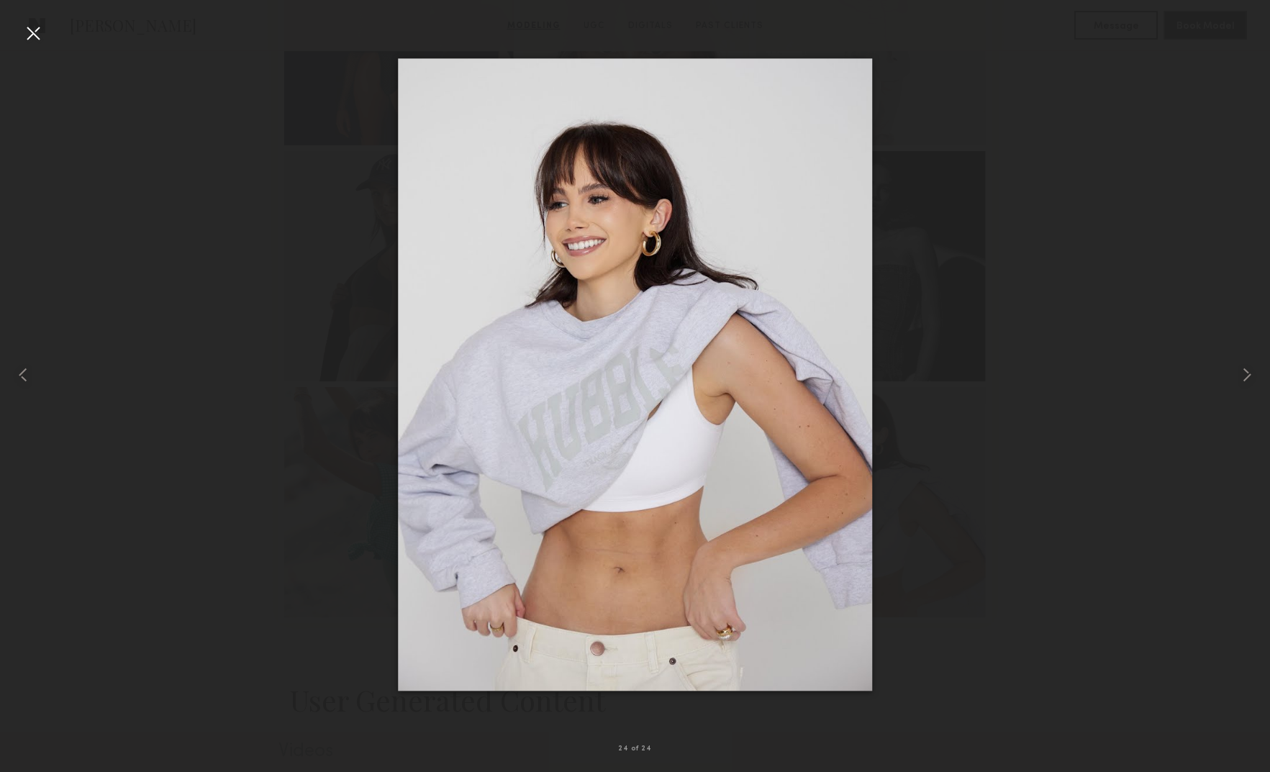
click at [41, 32] on div at bounding box center [33, 33] width 23 height 23
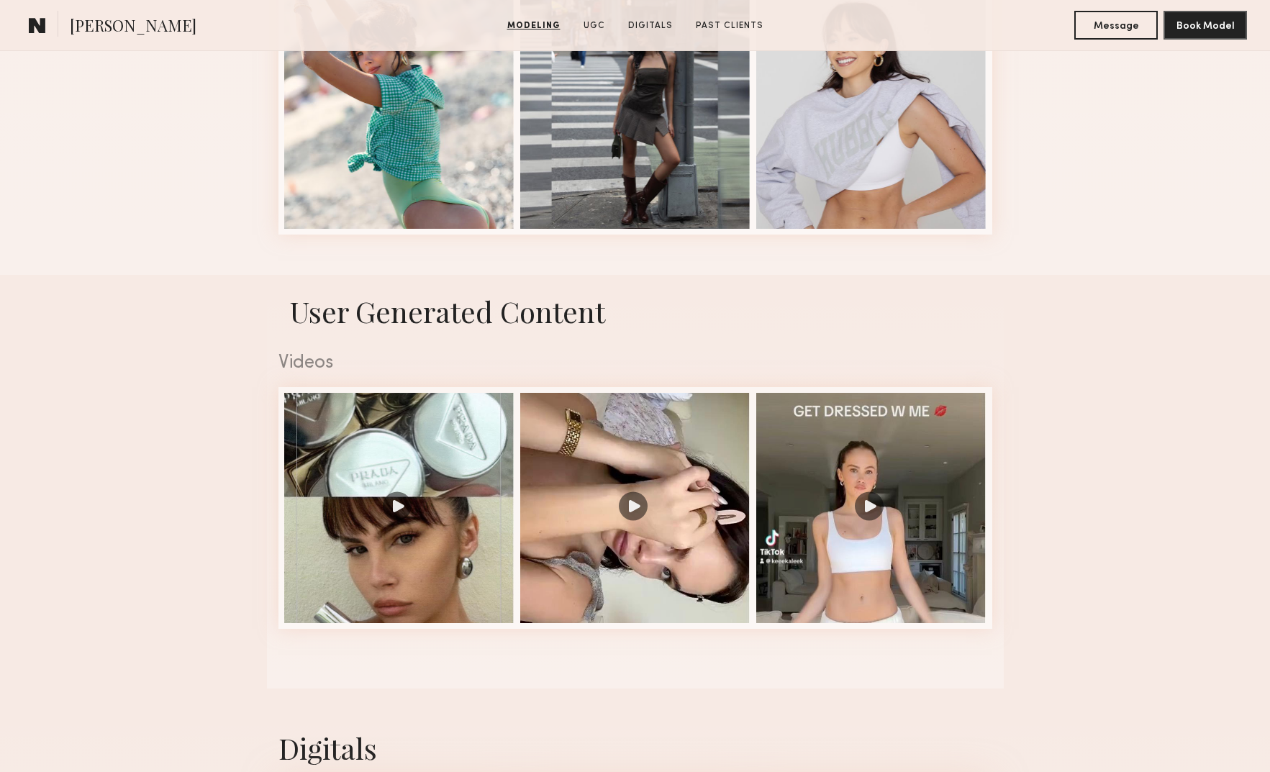
scroll to position [2326, 0]
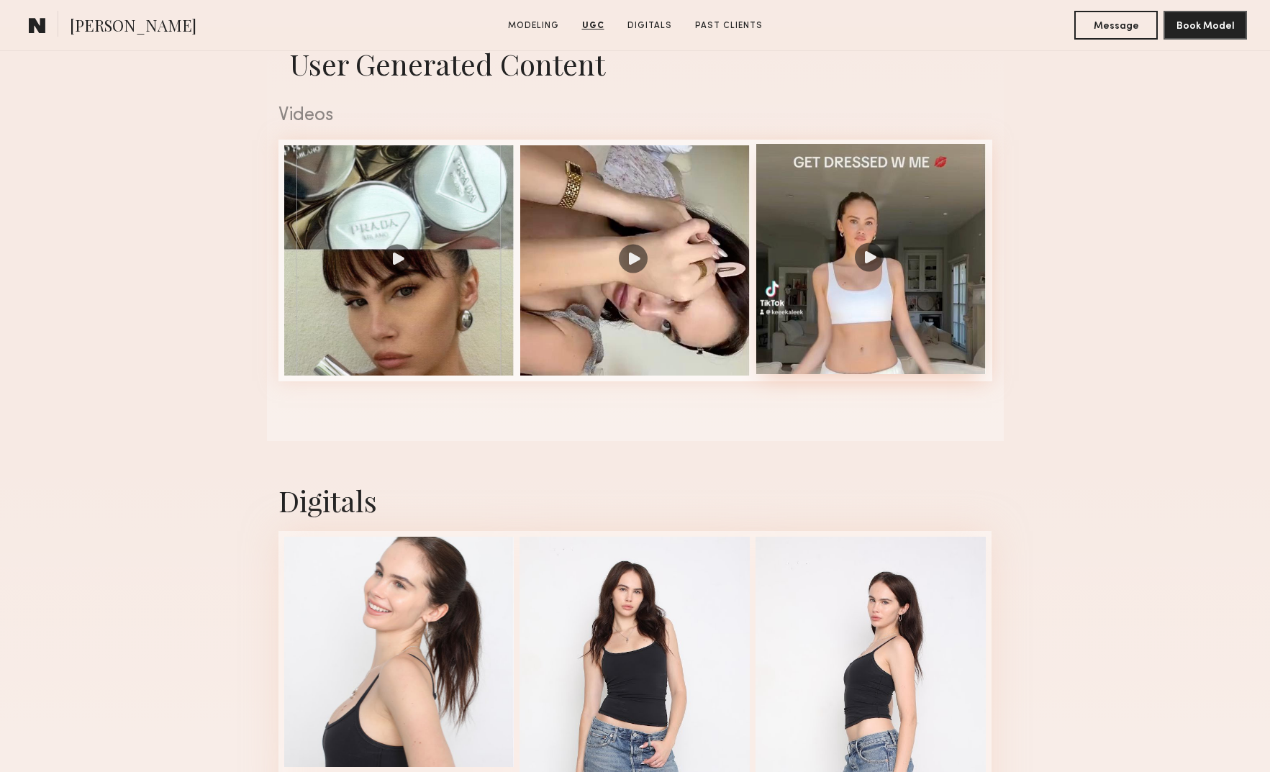
click at [834, 273] on div at bounding box center [871, 259] width 230 height 230
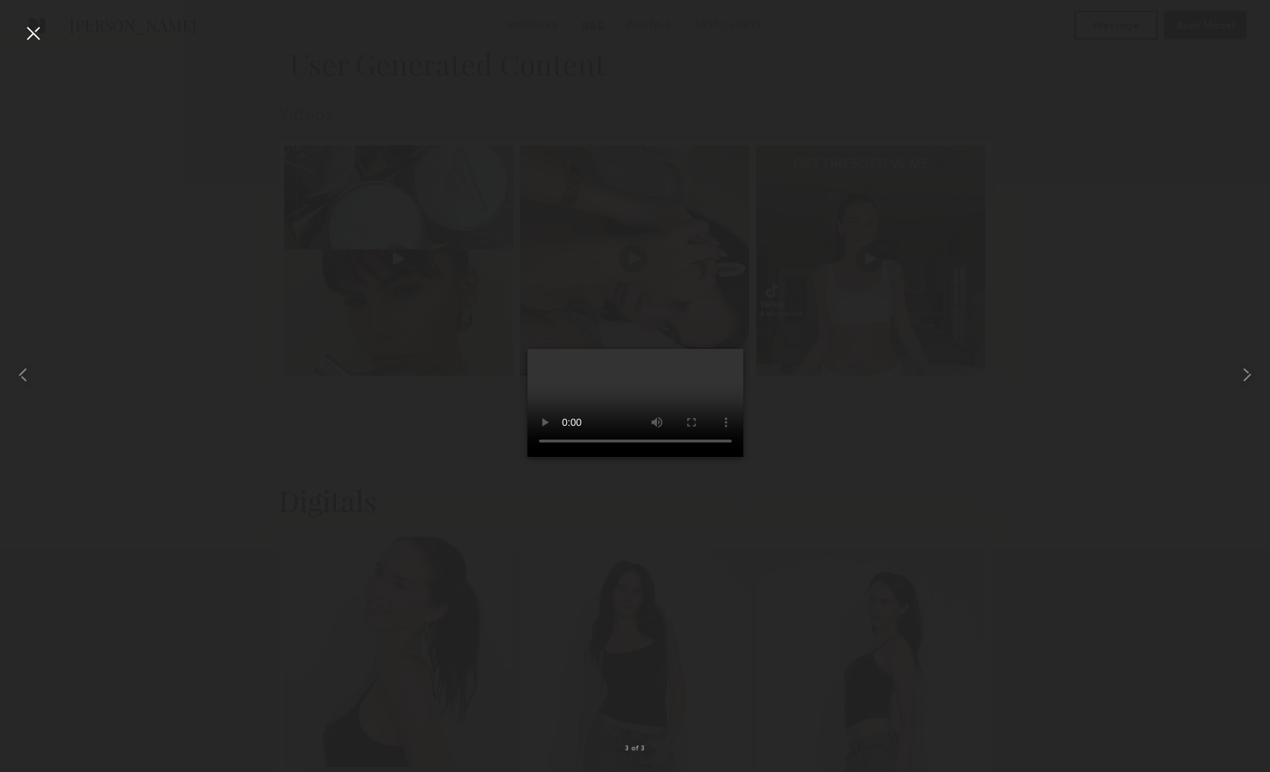
click at [32, 29] on div at bounding box center [33, 33] width 23 height 23
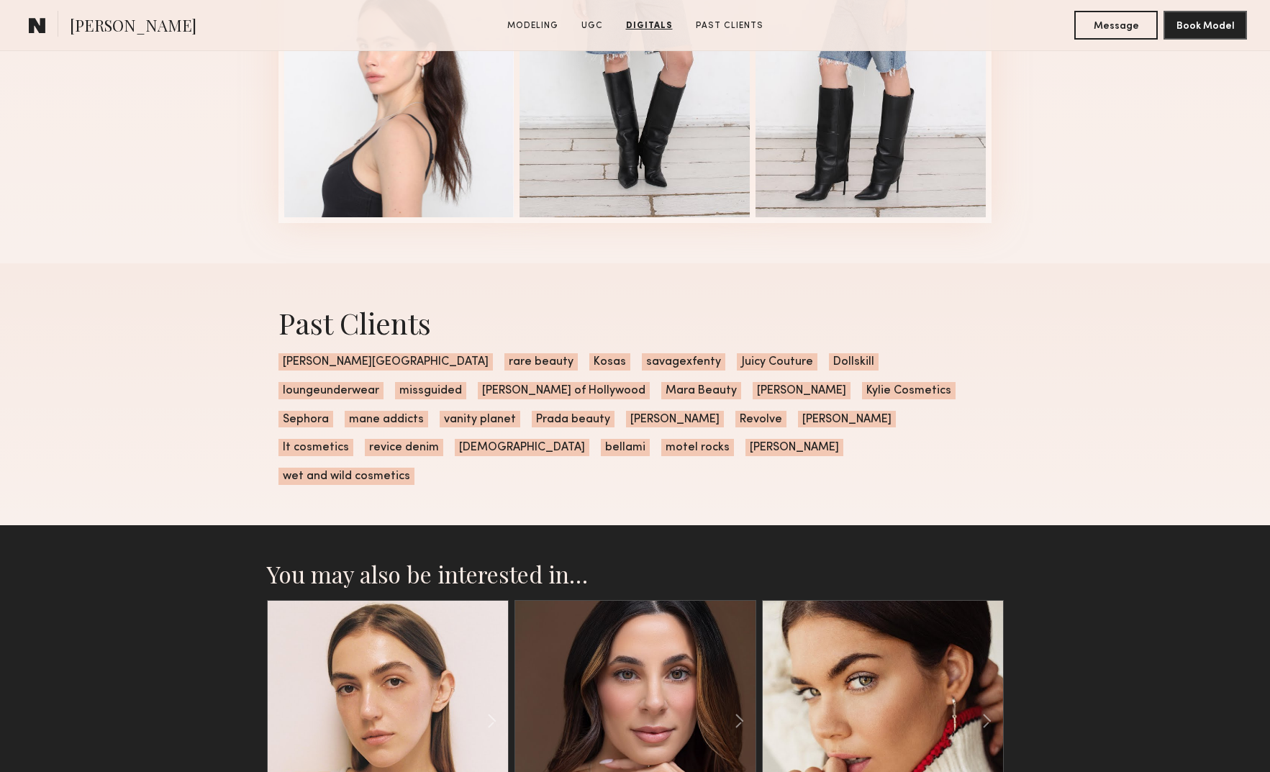
scroll to position [3390, 0]
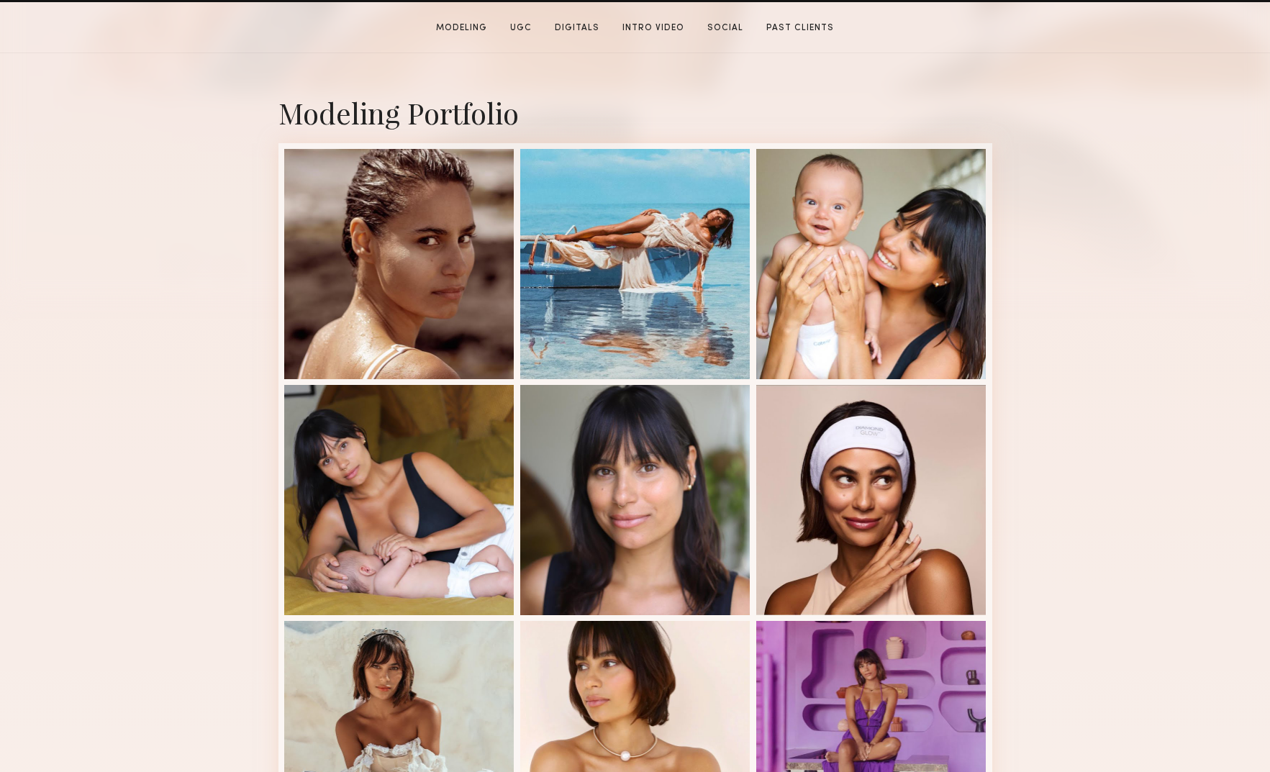
scroll to position [350, 0]
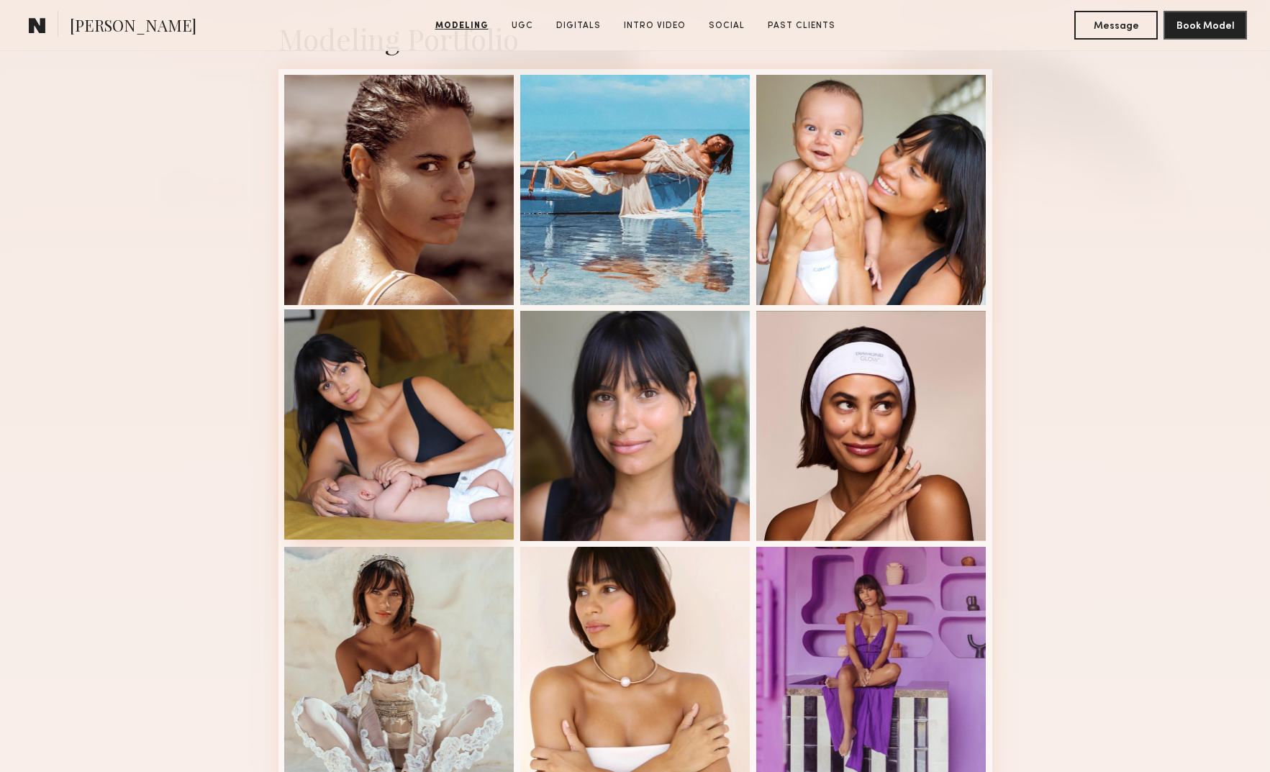
click at [379, 496] on div at bounding box center [399, 424] width 230 height 230
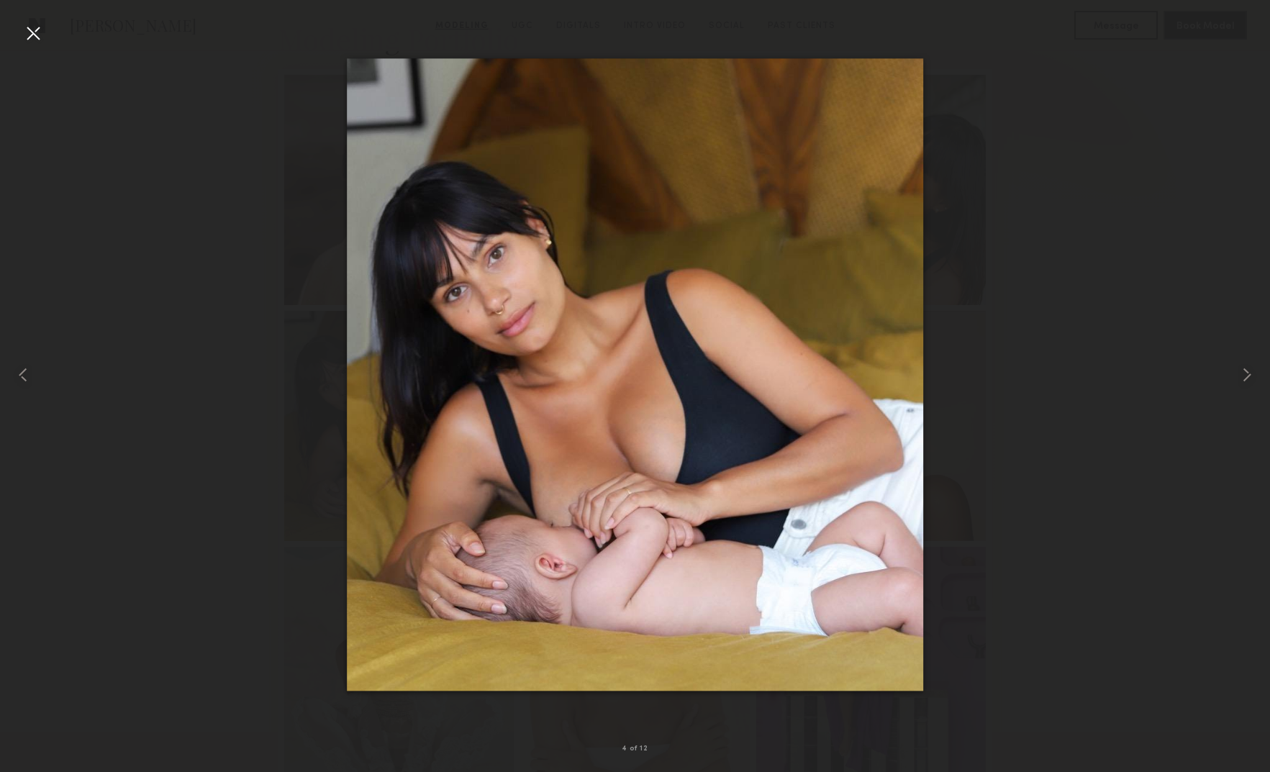
click at [35, 34] on div at bounding box center [33, 33] width 23 height 23
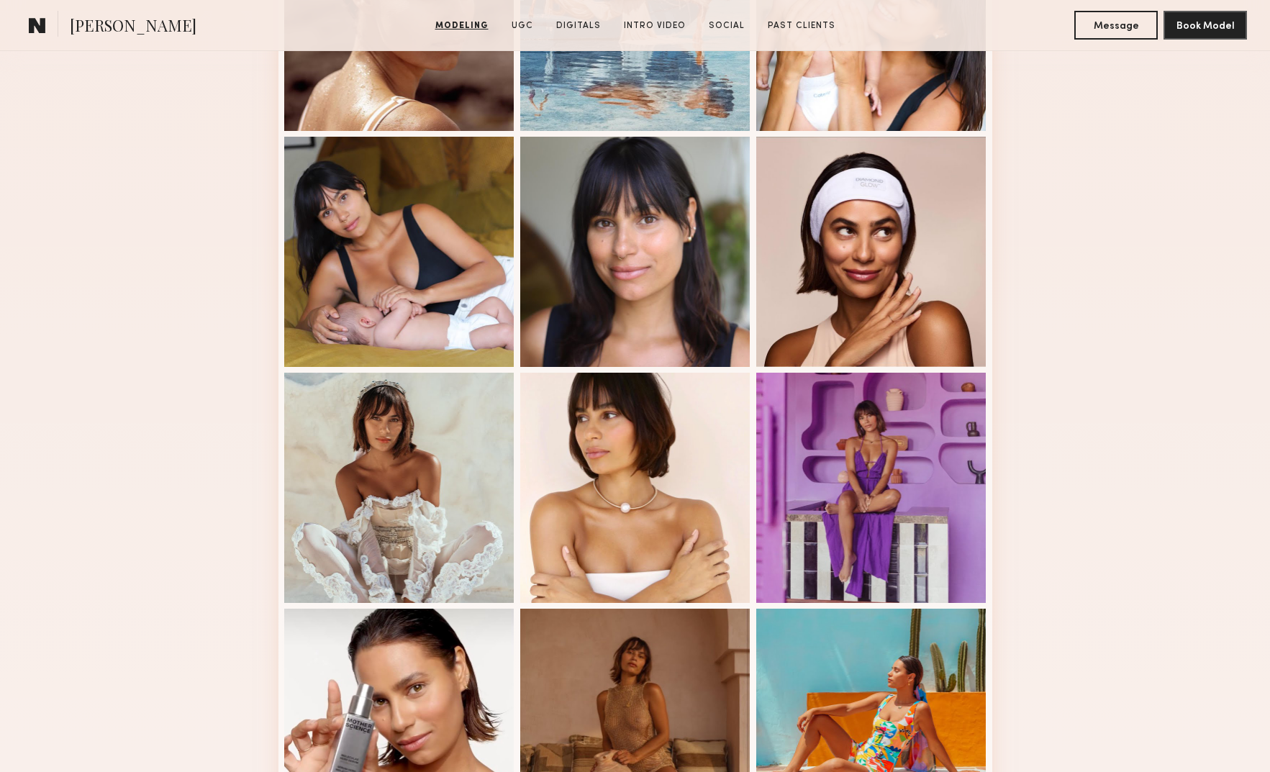
scroll to position [765, 0]
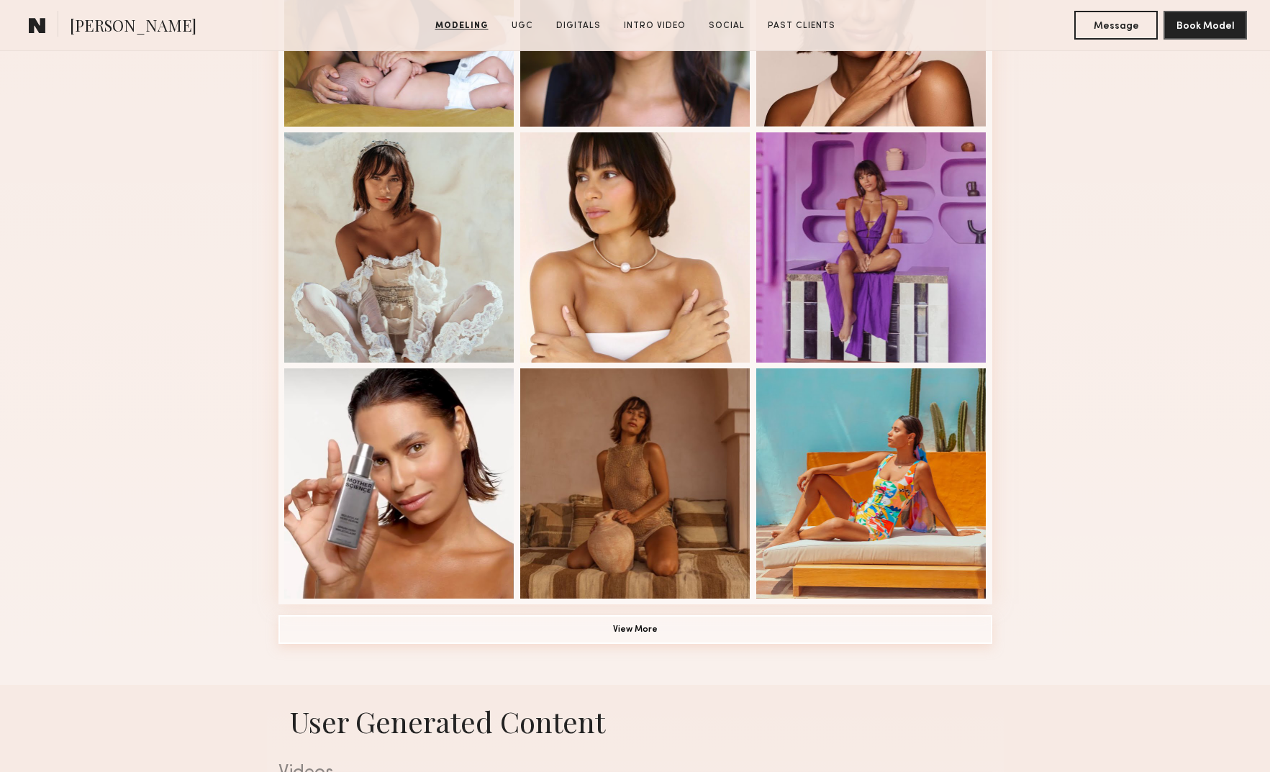
click at [636, 629] on button "View More" at bounding box center [635, 629] width 714 height 29
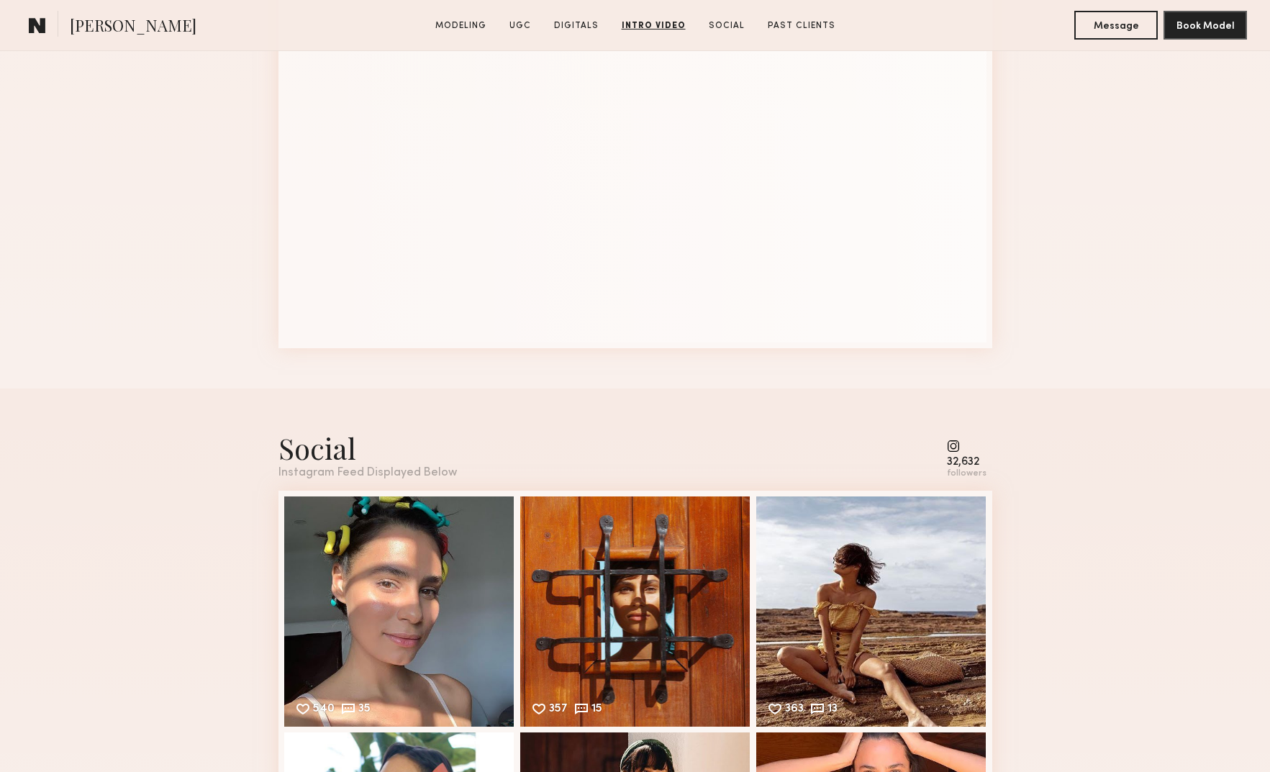
scroll to position [4749, 0]
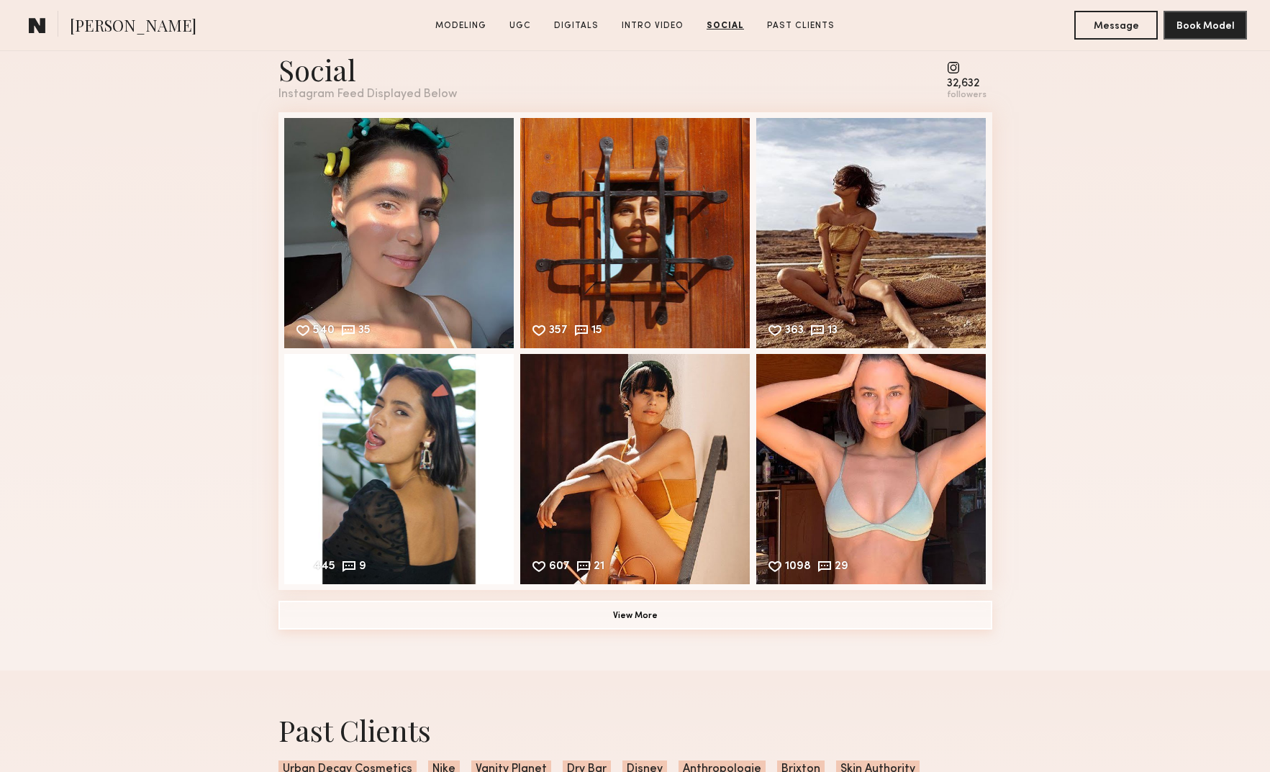
click at [595, 616] on button "View More" at bounding box center [635, 615] width 714 height 29
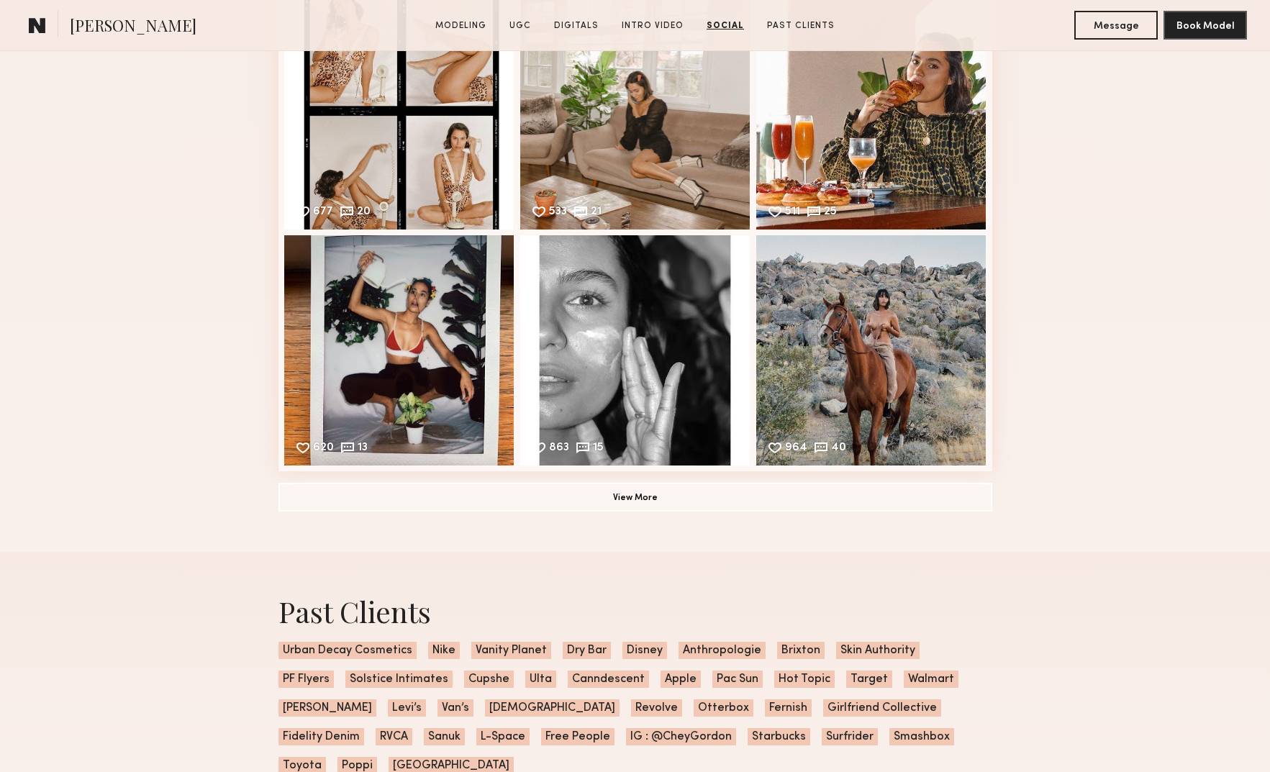
scroll to position [5413, 0]
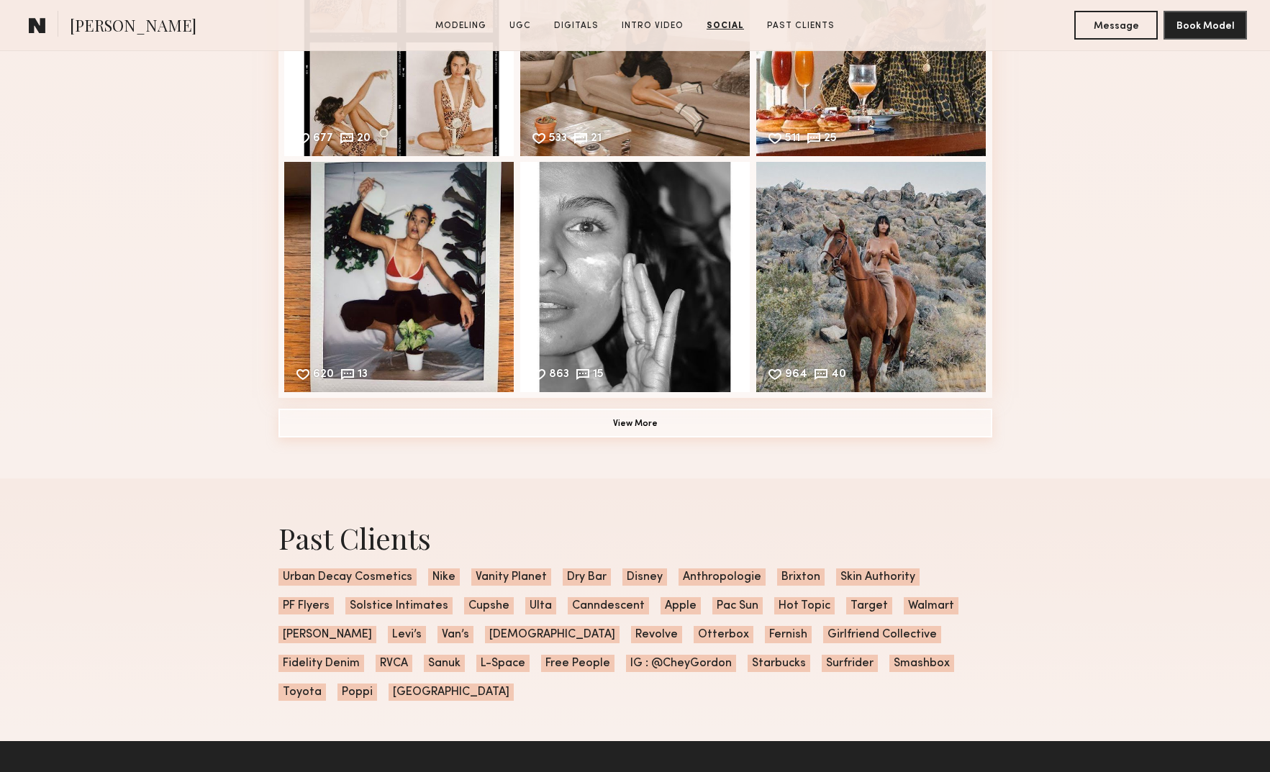
click at [559, 430] on button "View More" at bounding box center [635, 423] width 714 height 29
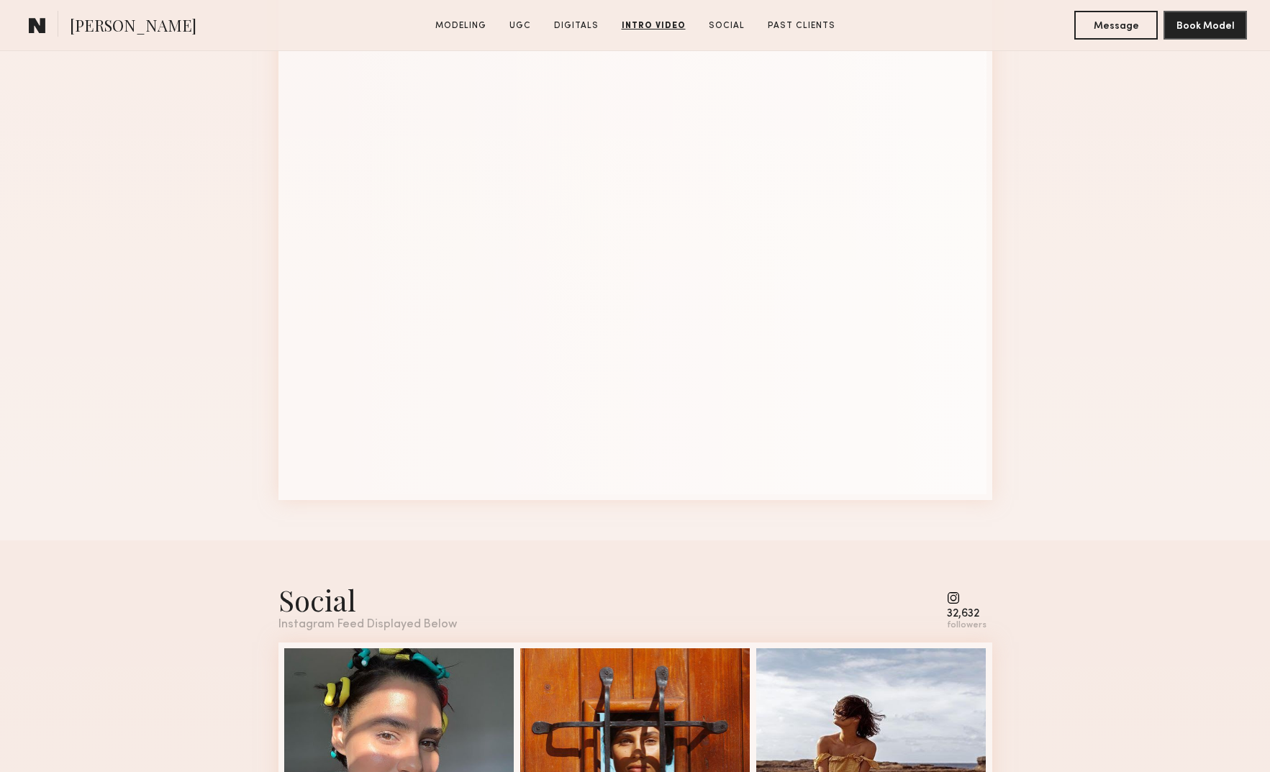
scroll to position [4209, 0]
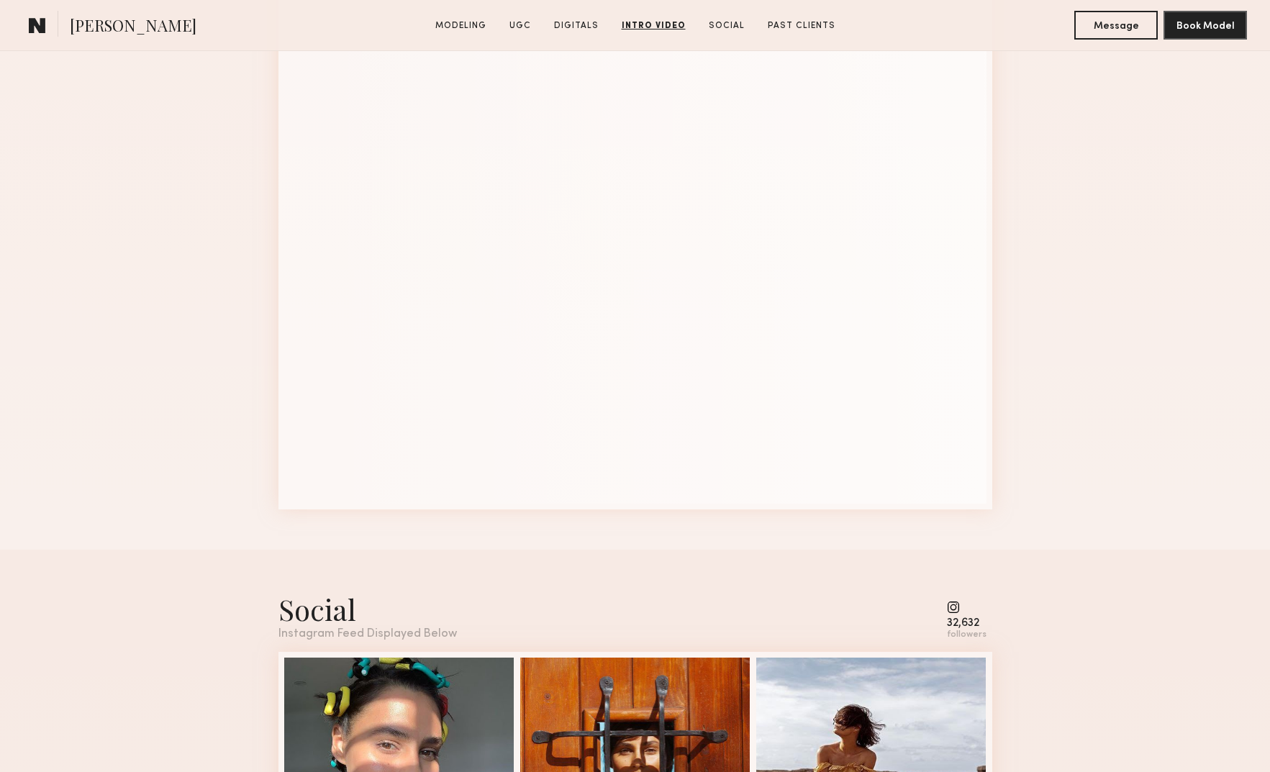
click at [955, 615] on div "32,632 followers" at bounding box center [967, 621] width 40 height 40
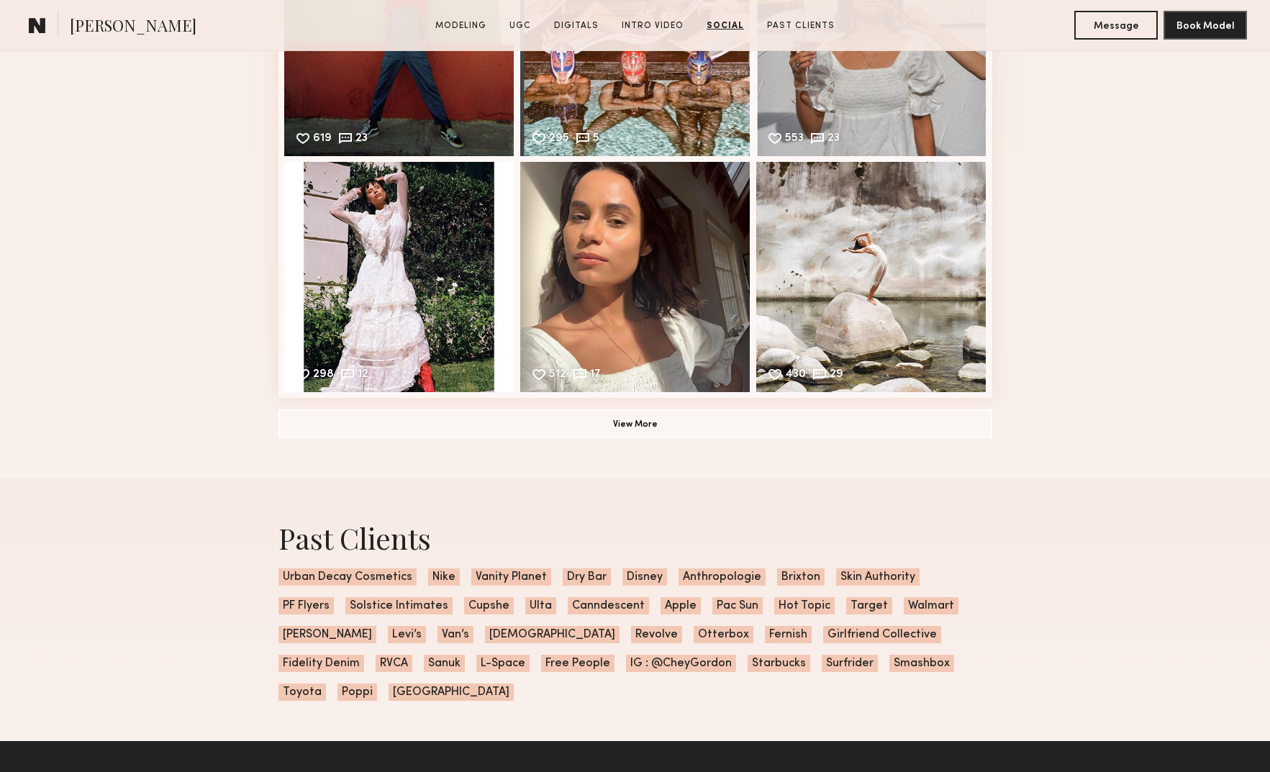
scroll to position [6279, 0]
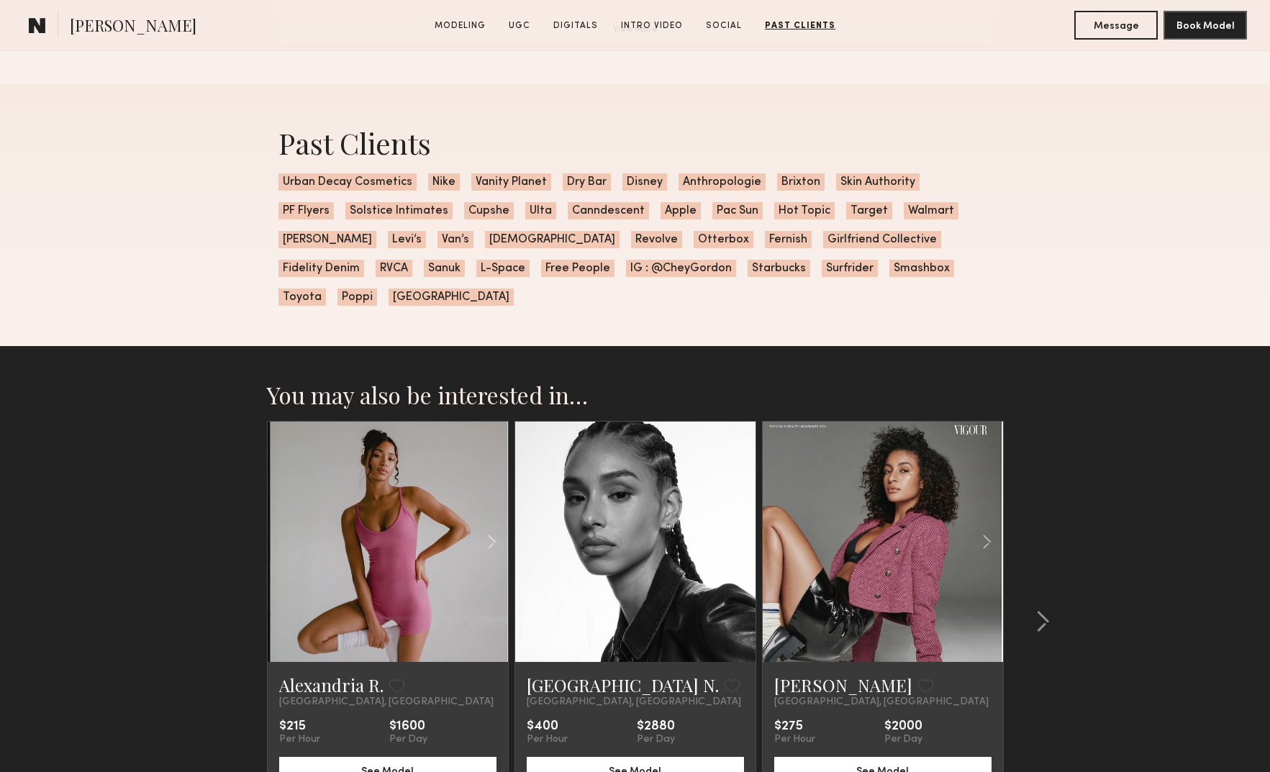
click at [187, 434] on section "You may also be interested in… Alexandria R. Favorite Los Angeles, CA $215 Per …" at bounding box center [635, 637] width 1270 height 582
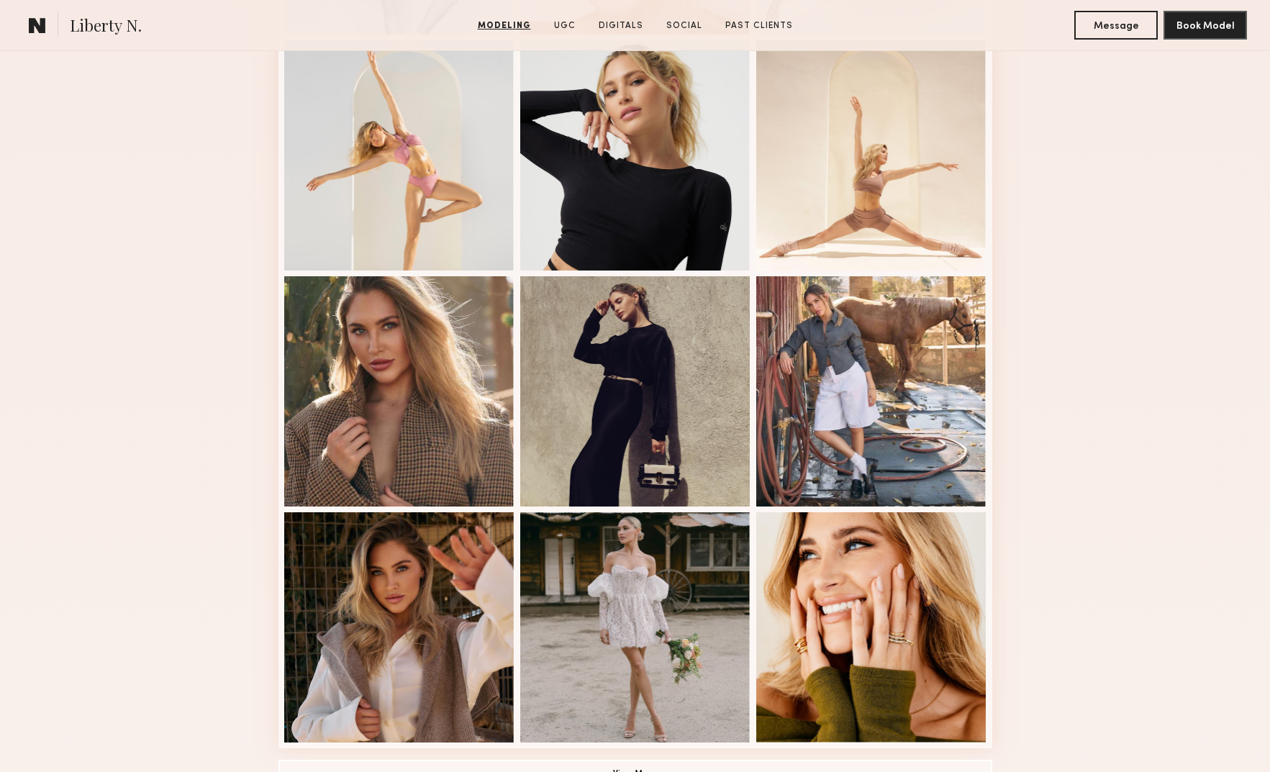
scroll to position [941, 0]
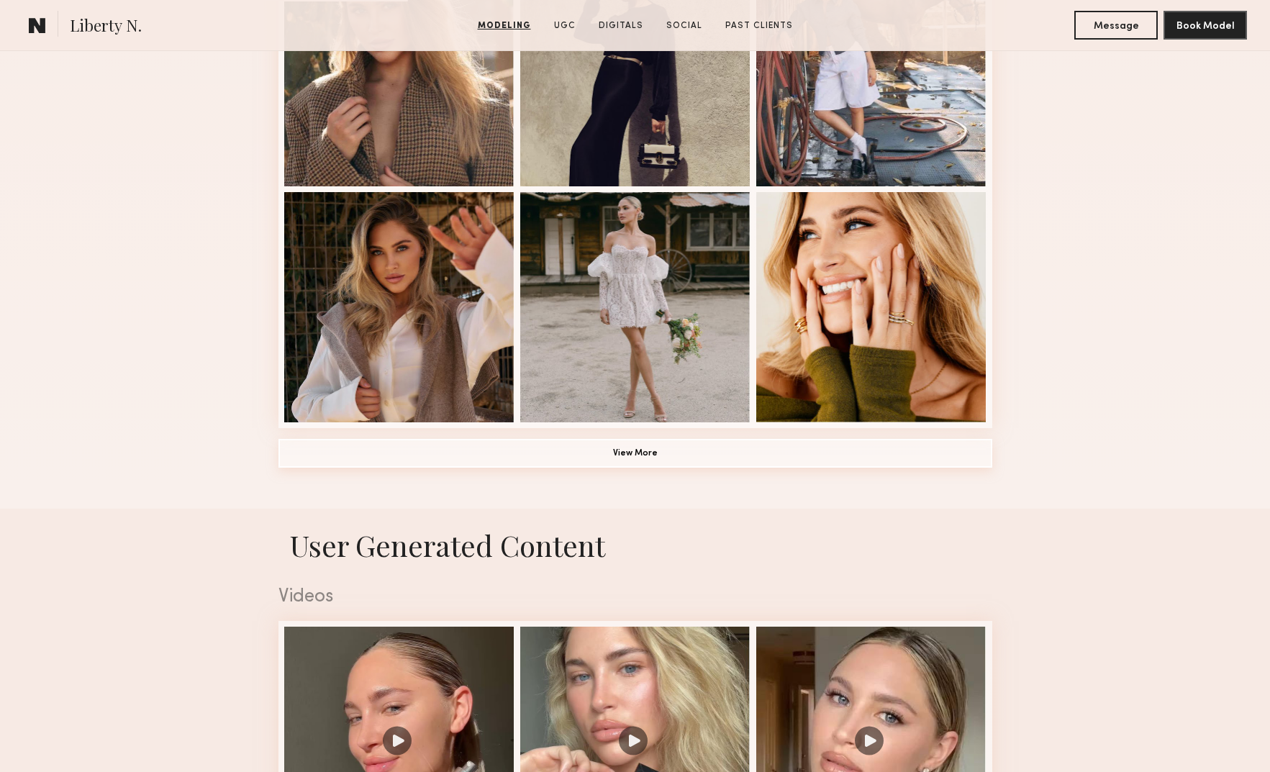
click at [393, 448] on button "View More" at bounding box center [635, 453] width 714 height 29
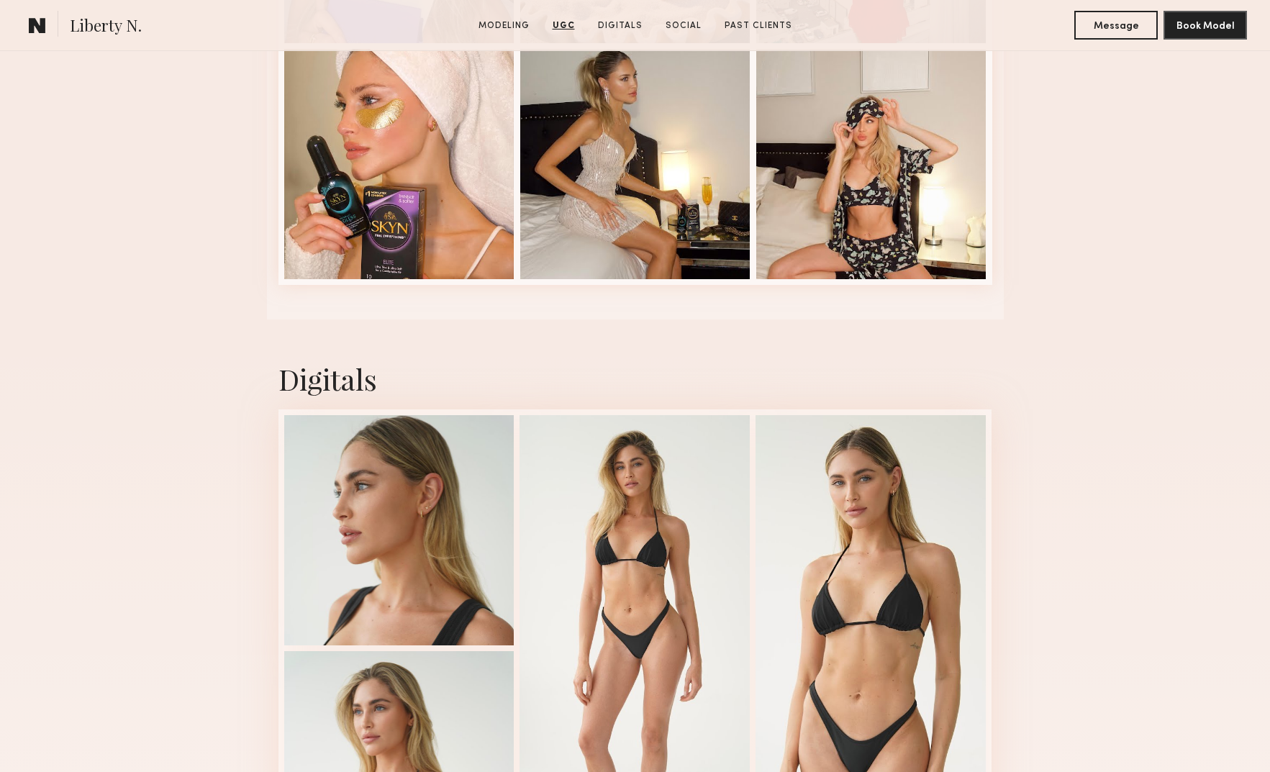
scroll to position [4169, 0]
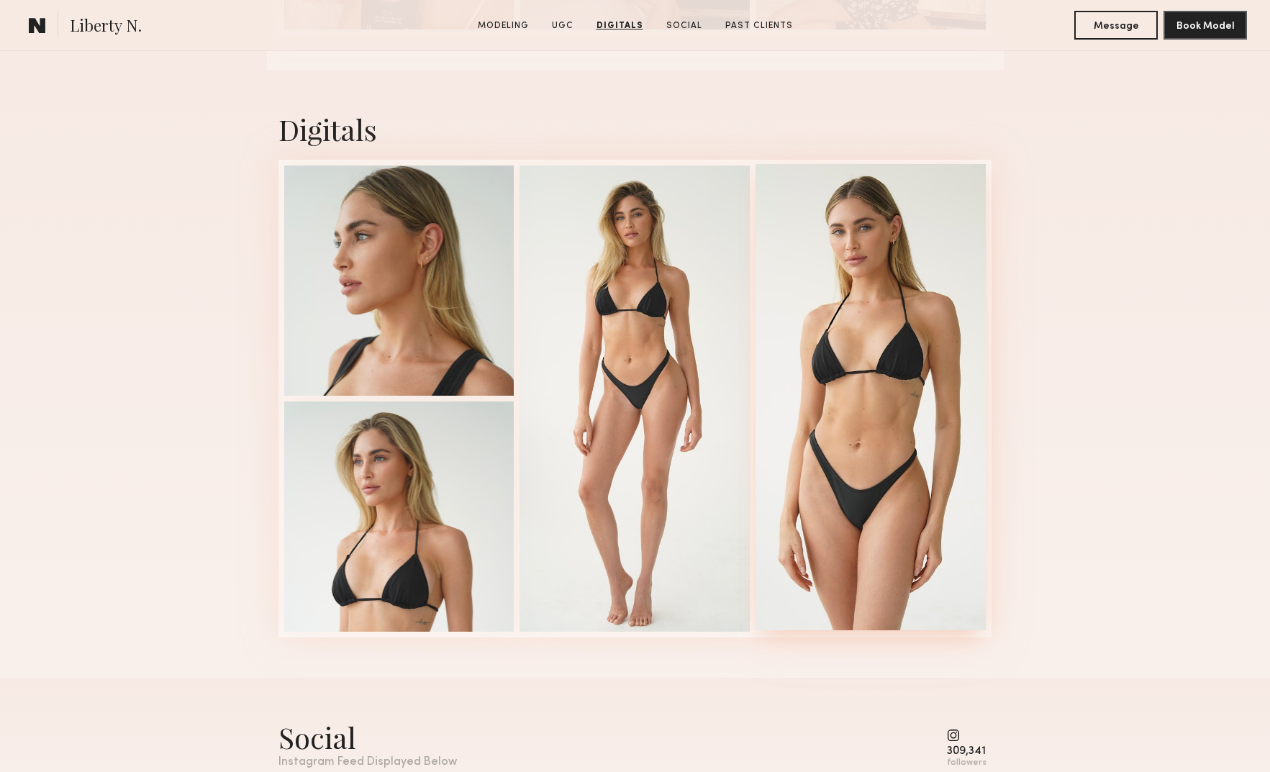
click at [868, 350] on div at bounding box center [870, 397] width 230 height 466
